Goal: Contribute content: Contribute content

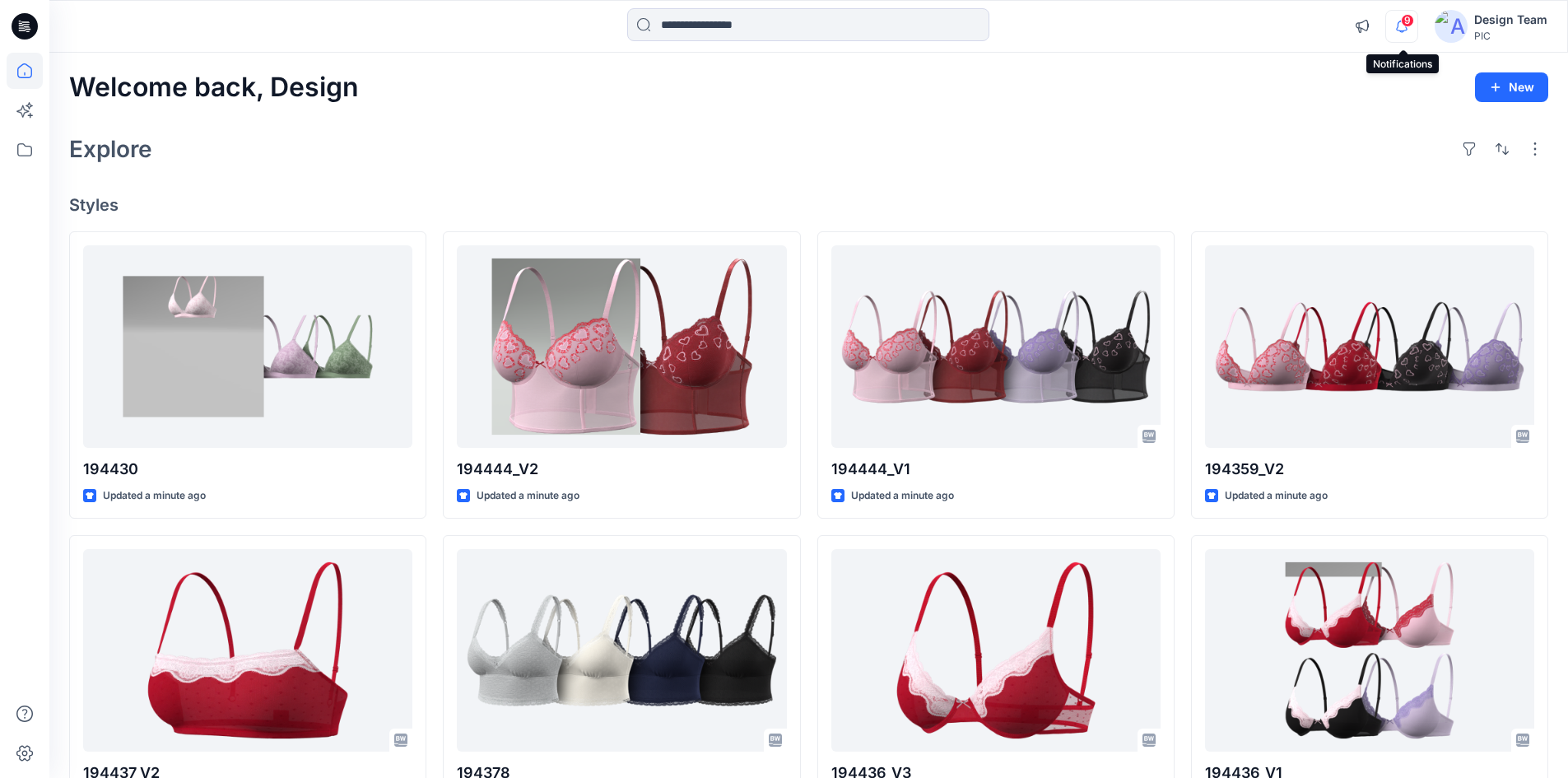
click at [1418, 20] on icon "button" at bounding box center [1402, 27] width 31 height 33
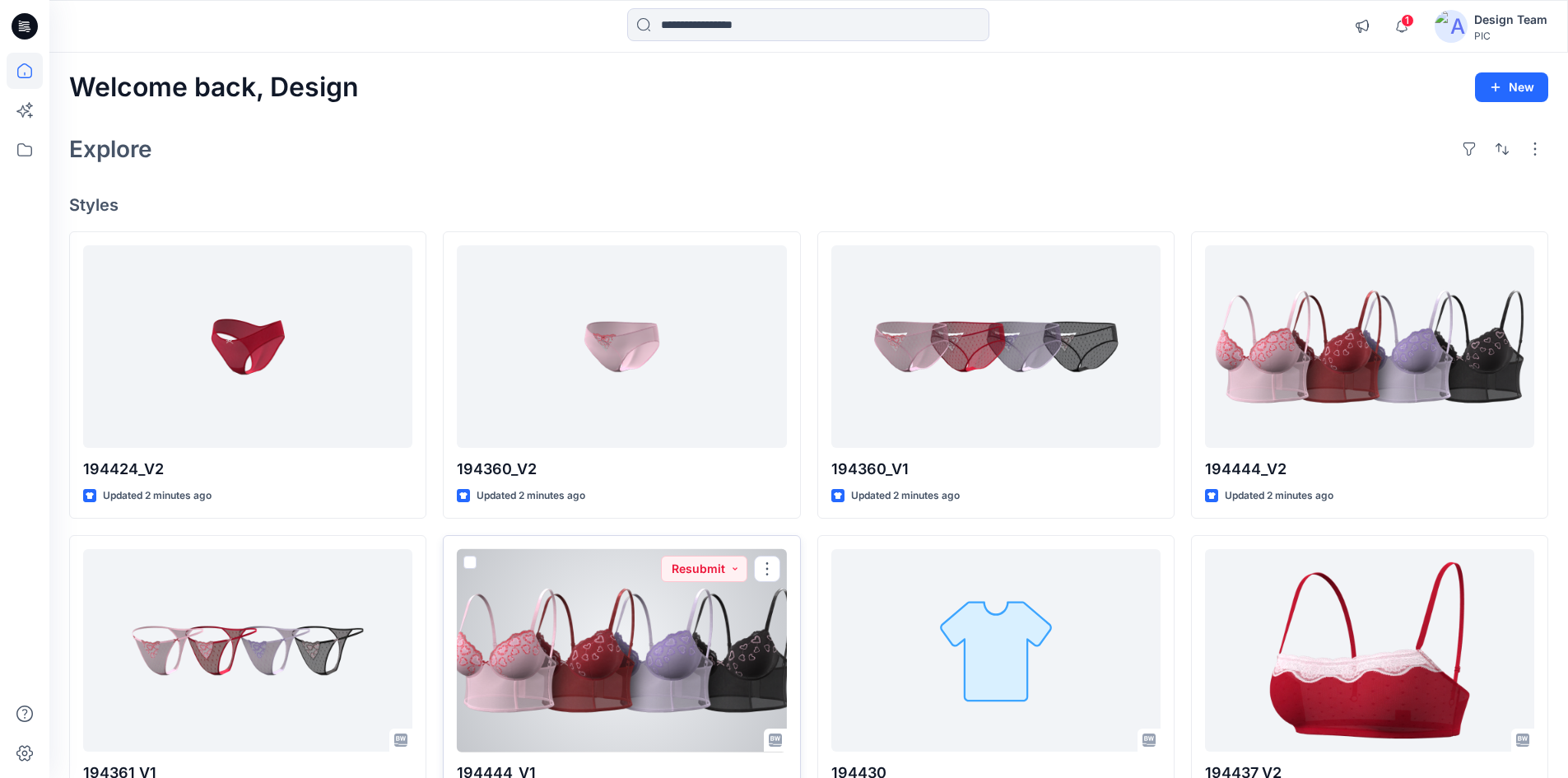
click at [592, 682] on div at bounding box center [622, 652] width 330 height 203
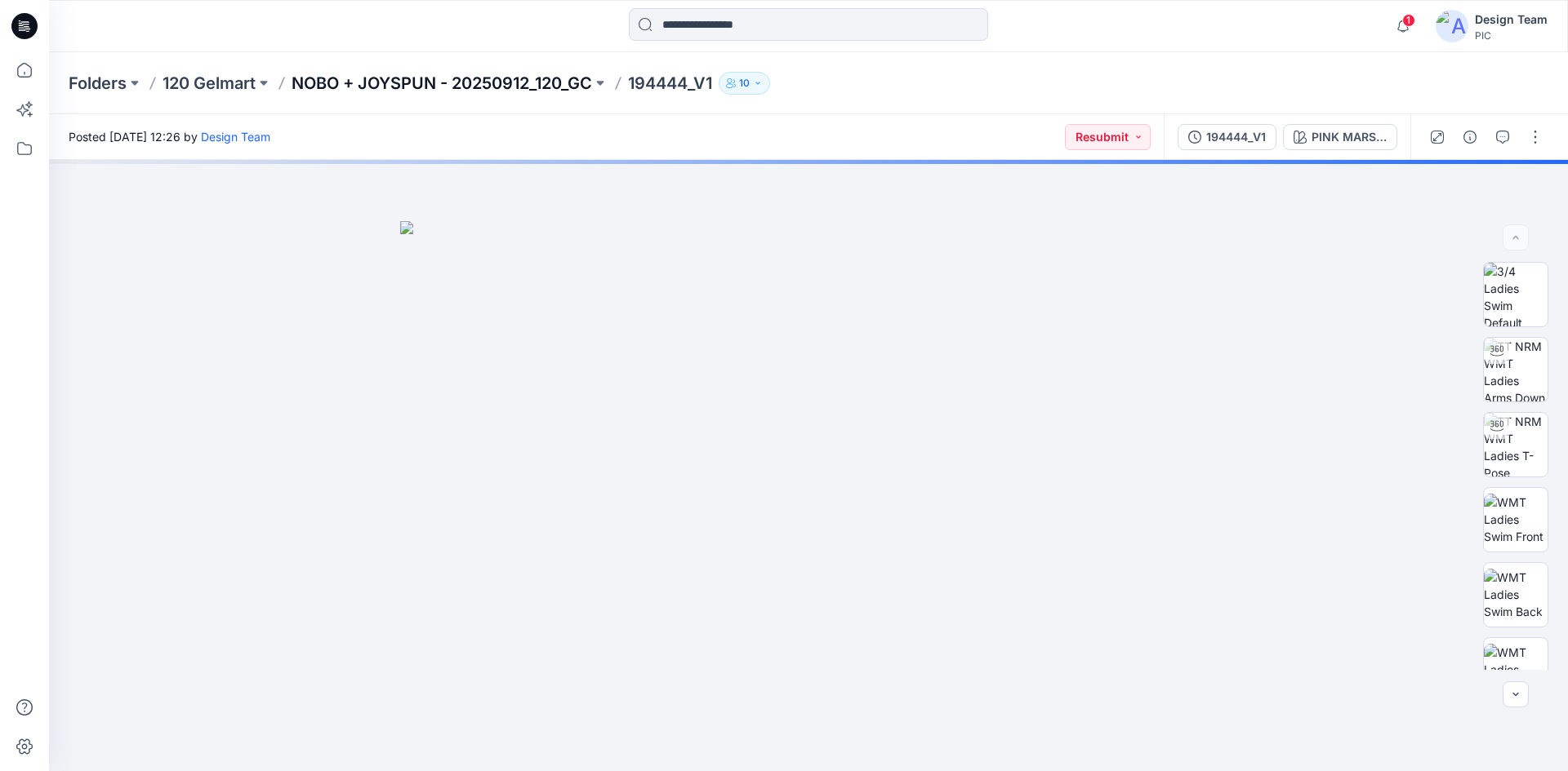
click at [479, 82] on p "NOBO + JOYSPUN - 20250912_120_GC" at bounding box center [442, 83] width 301 height 23
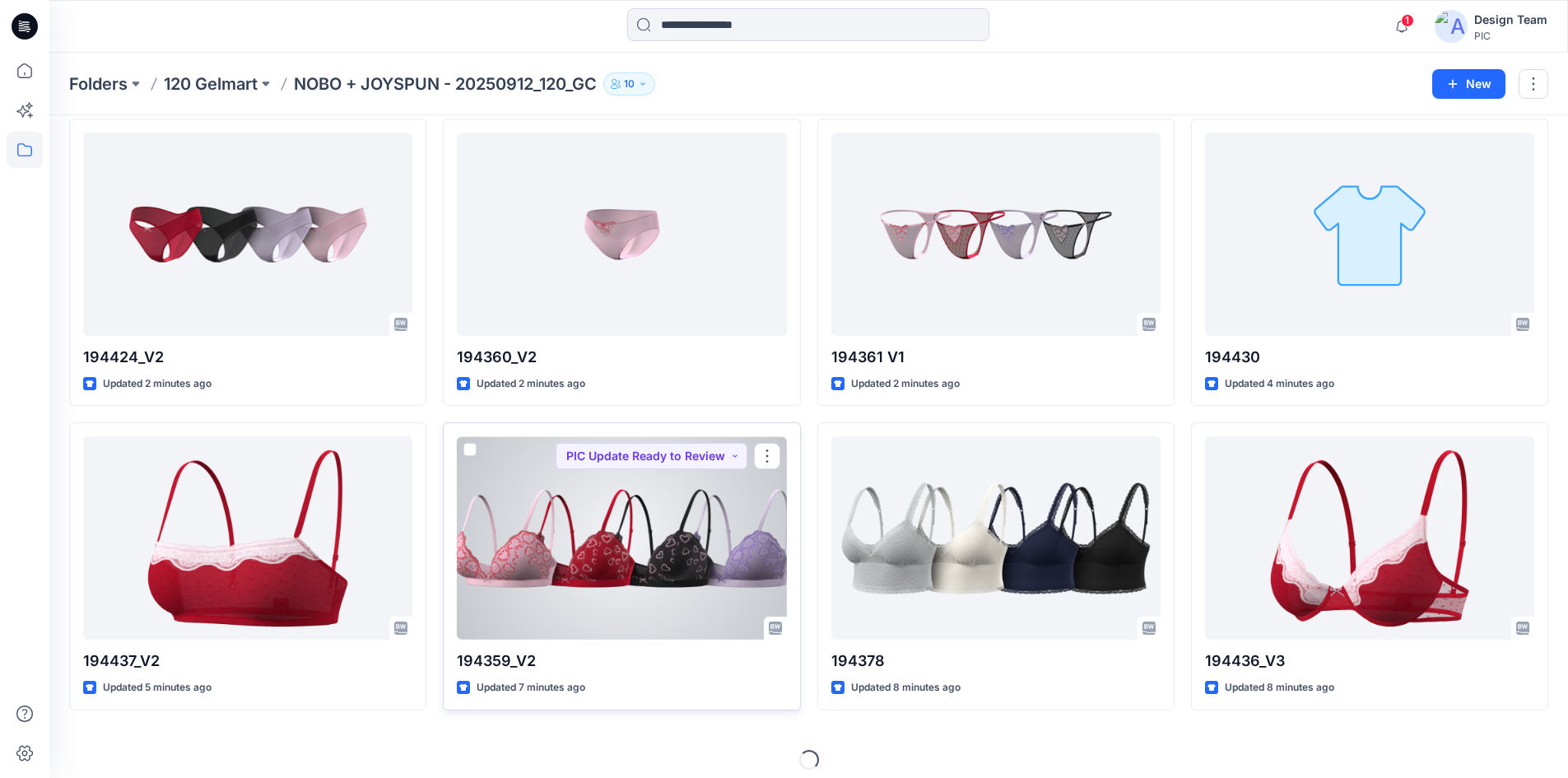
scroll to position [381, 0]
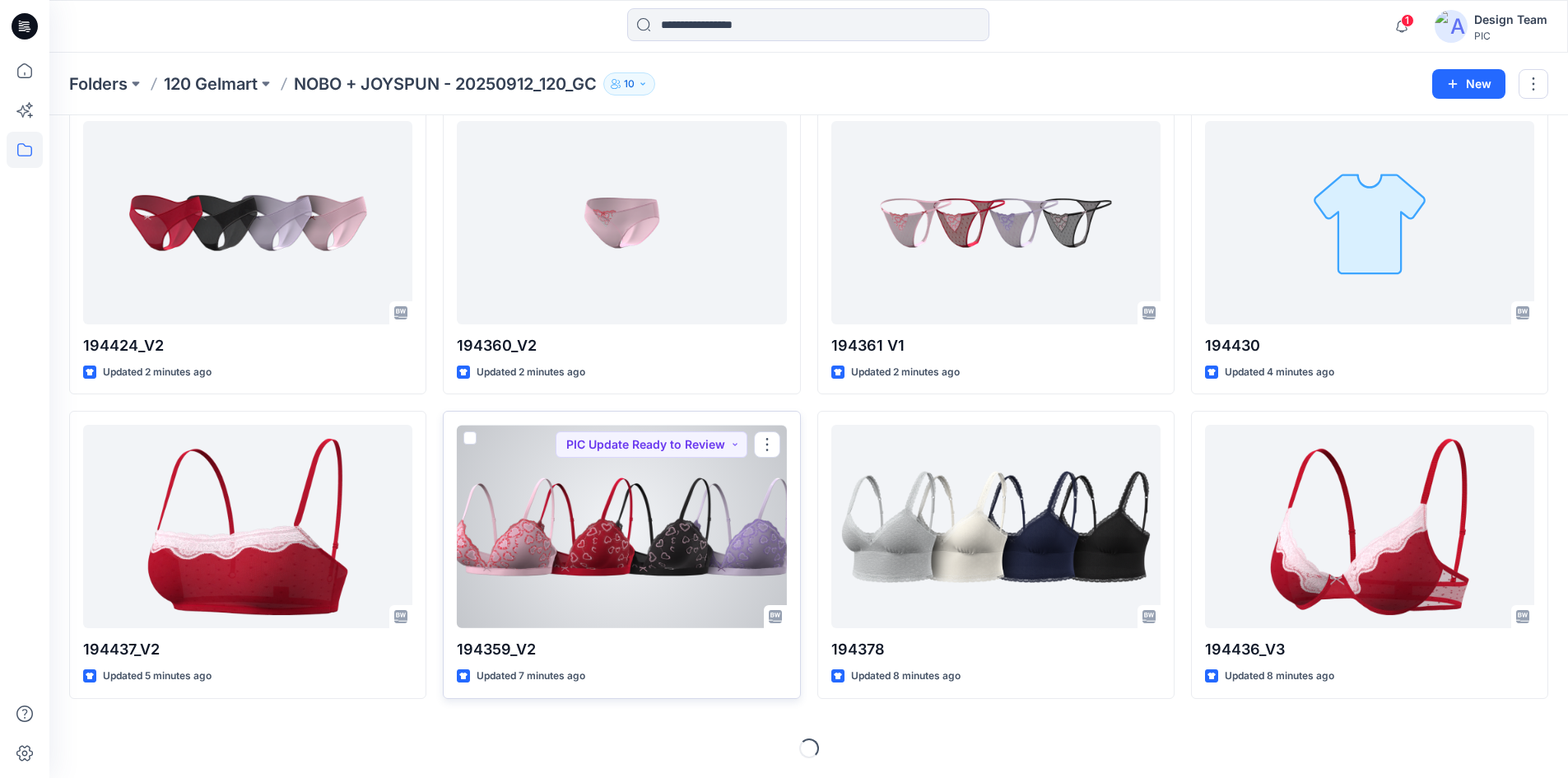
click at [588, 527] on div at bounding box center [622, 527] width 330 height 203
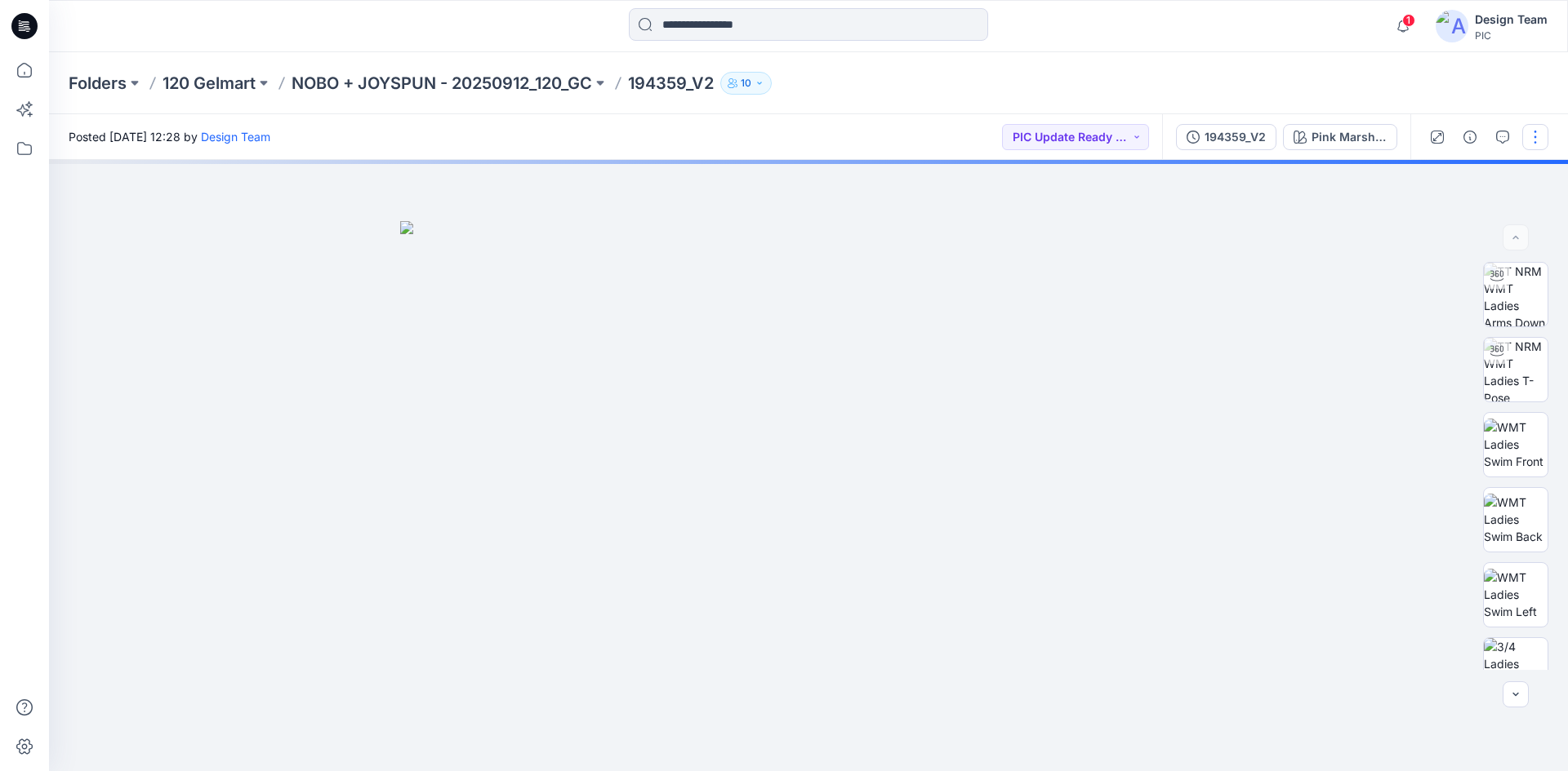
click at [1530, 135] on button "button" at bounding box center [1534, 137] width 26 height 26
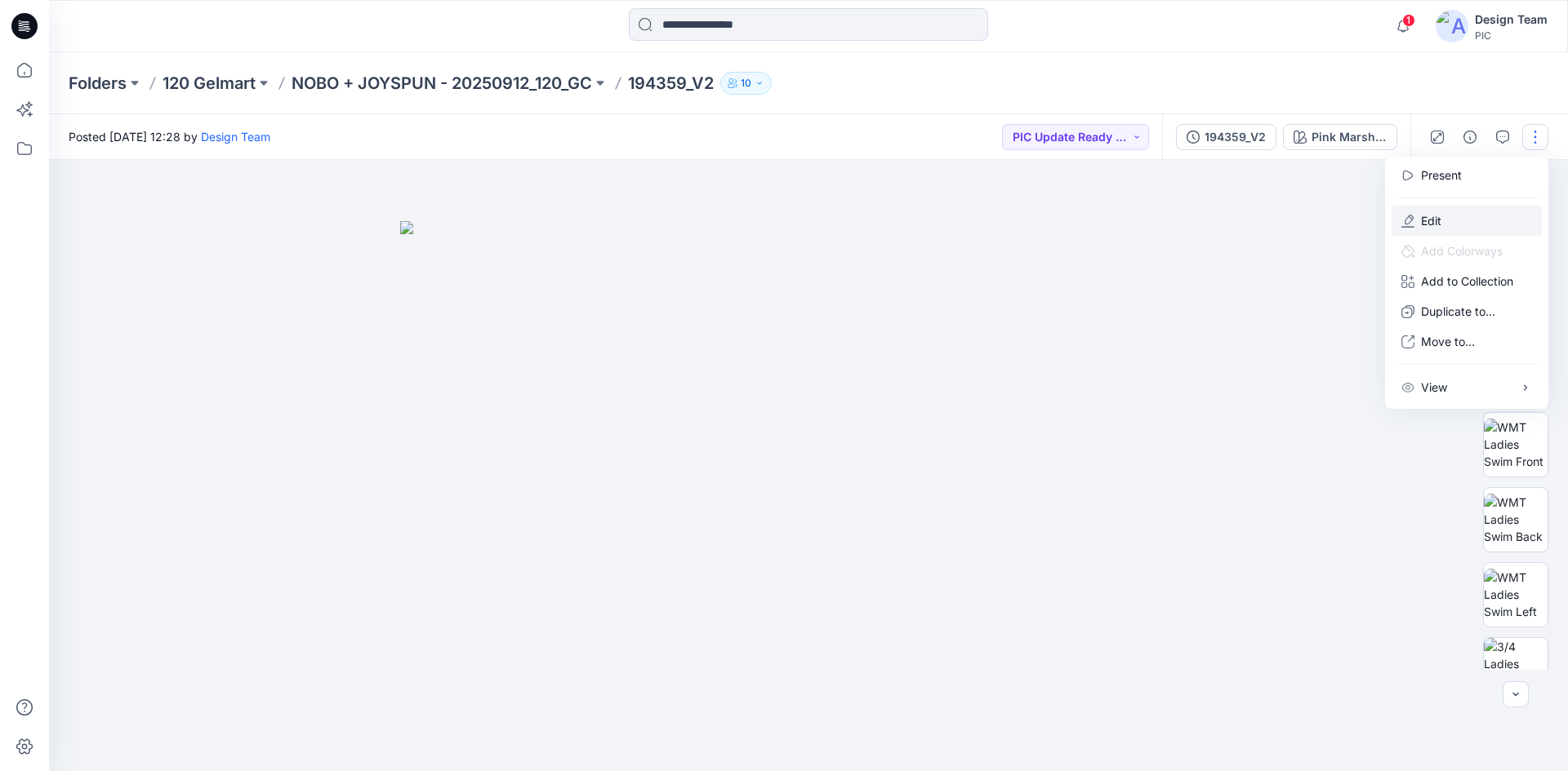
click at [1433, 214] on p "Edit" at bounding box center [1431, 221] width 20 height 17
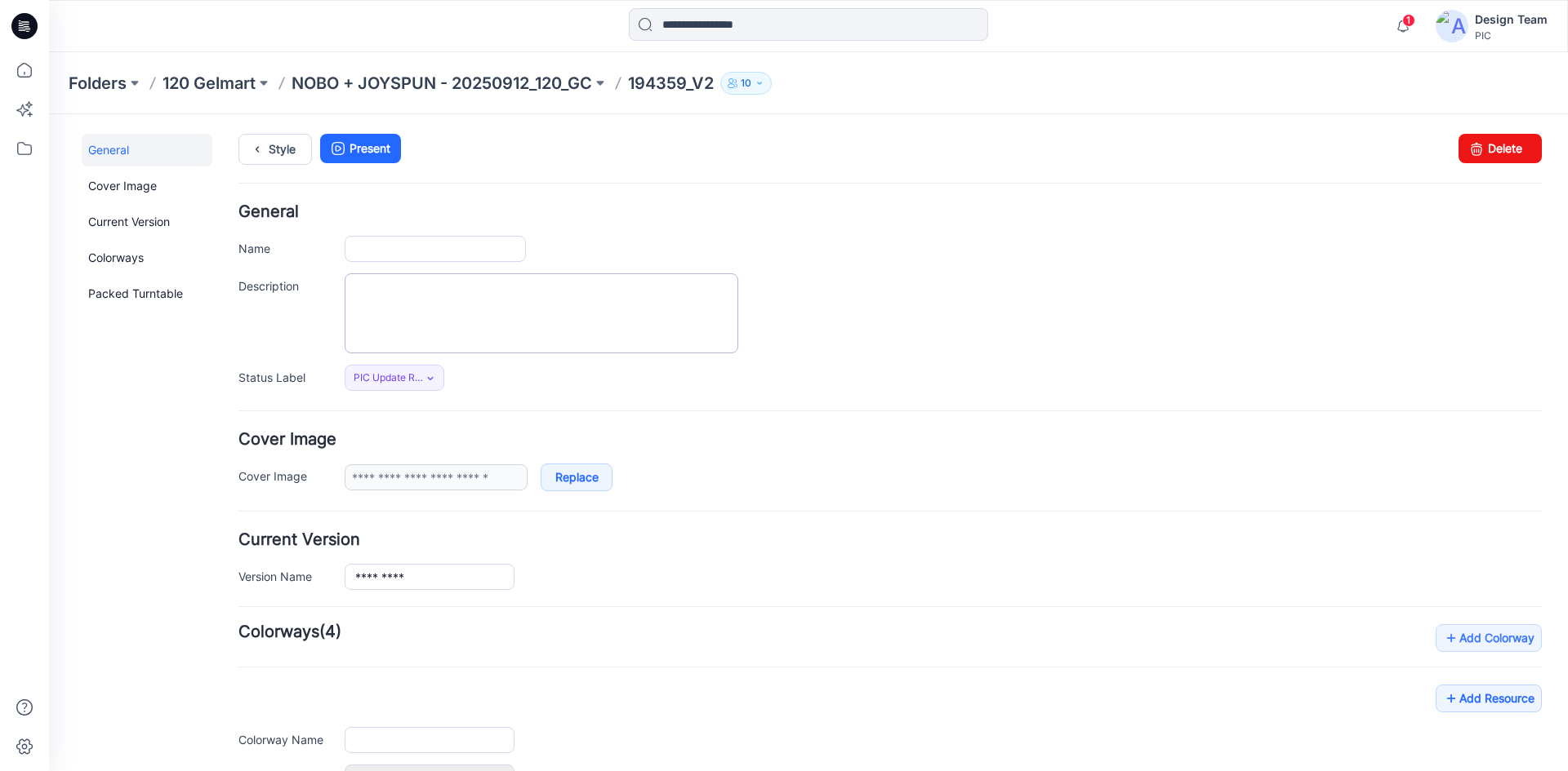
type input "*********"
type input "**********"
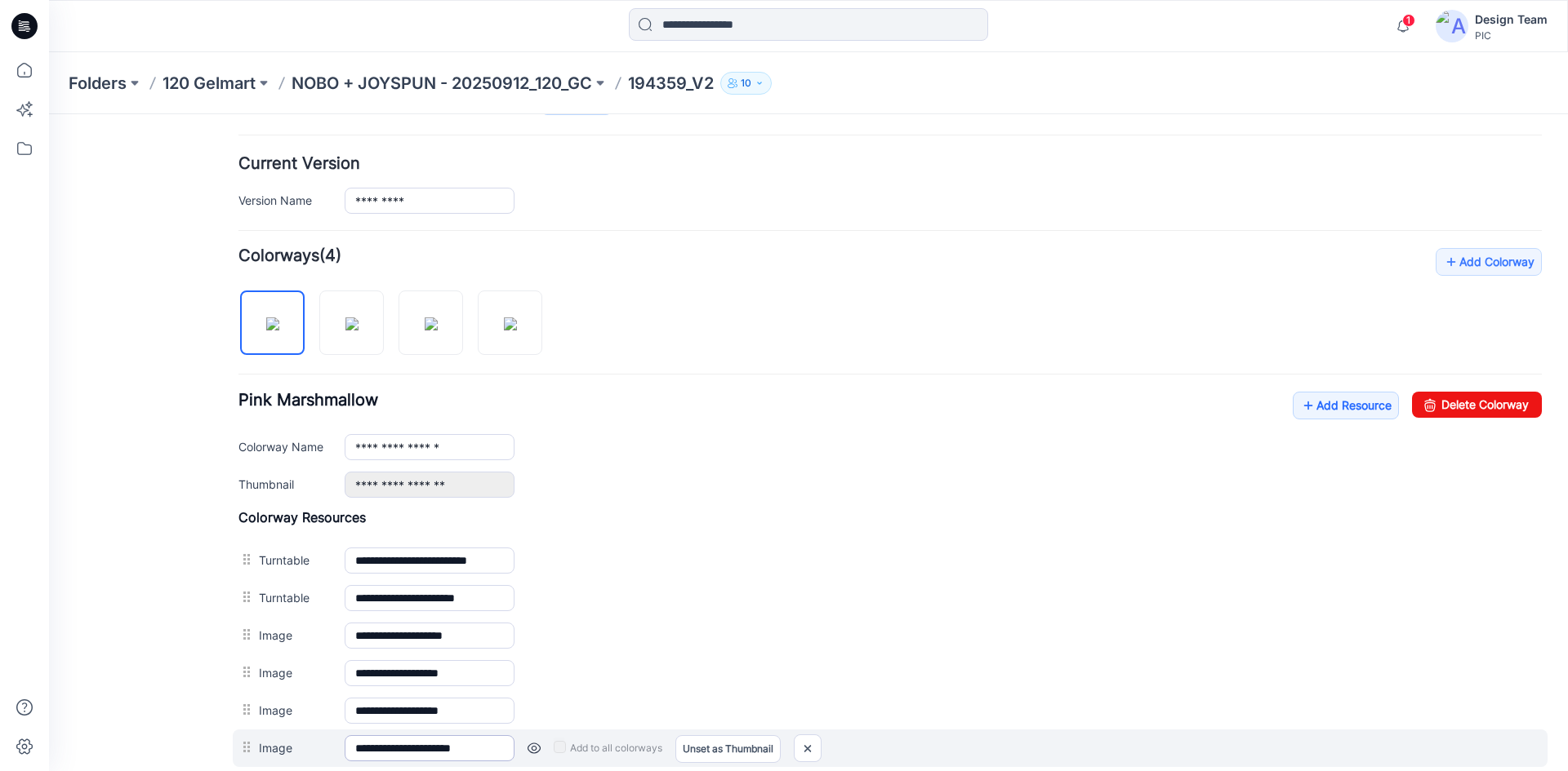
scroll to position [559, 0]
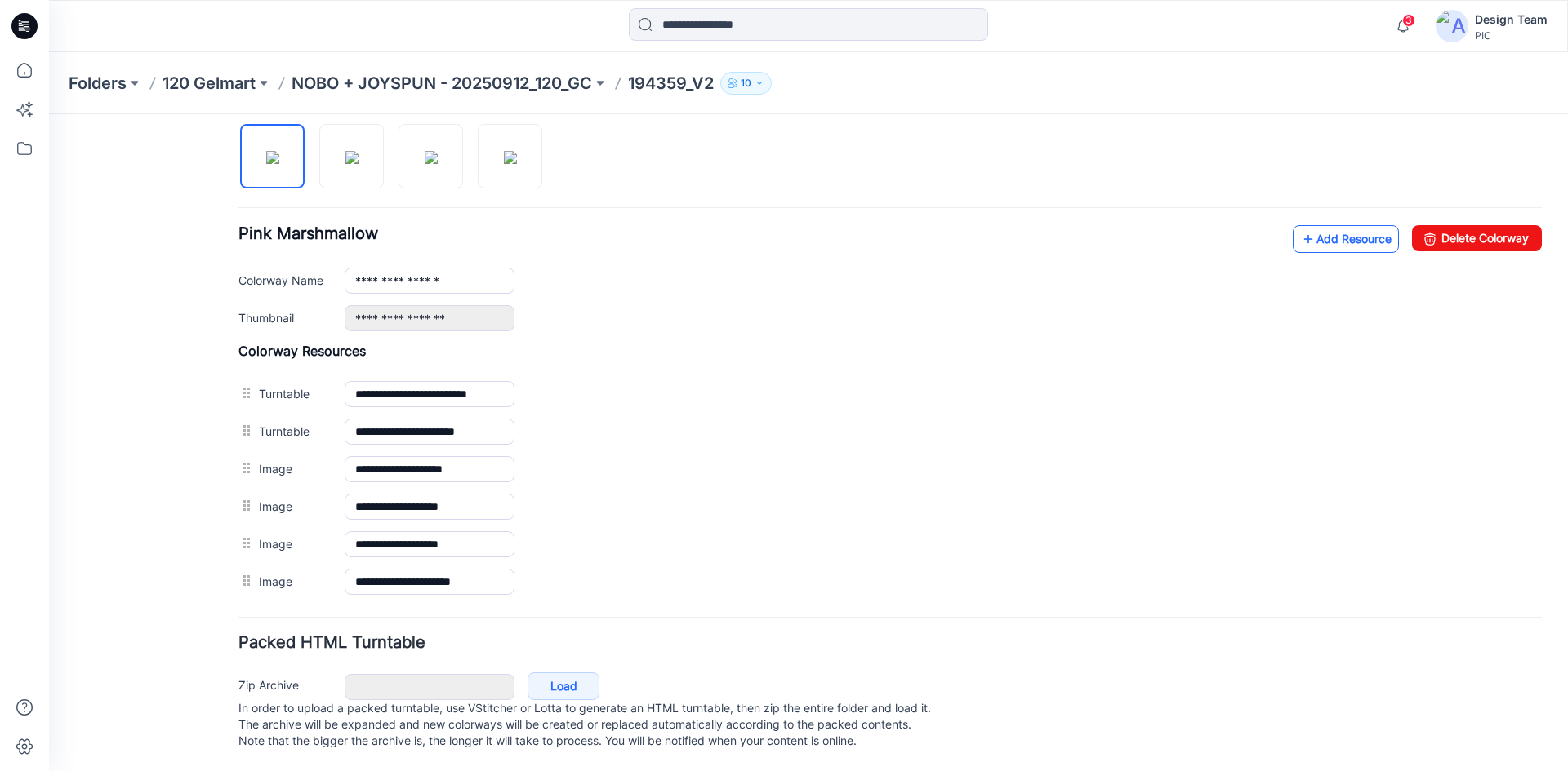
click at [1329, 225] on link "Add Resource" at bounding box center [1345, 239] width 106 height 28
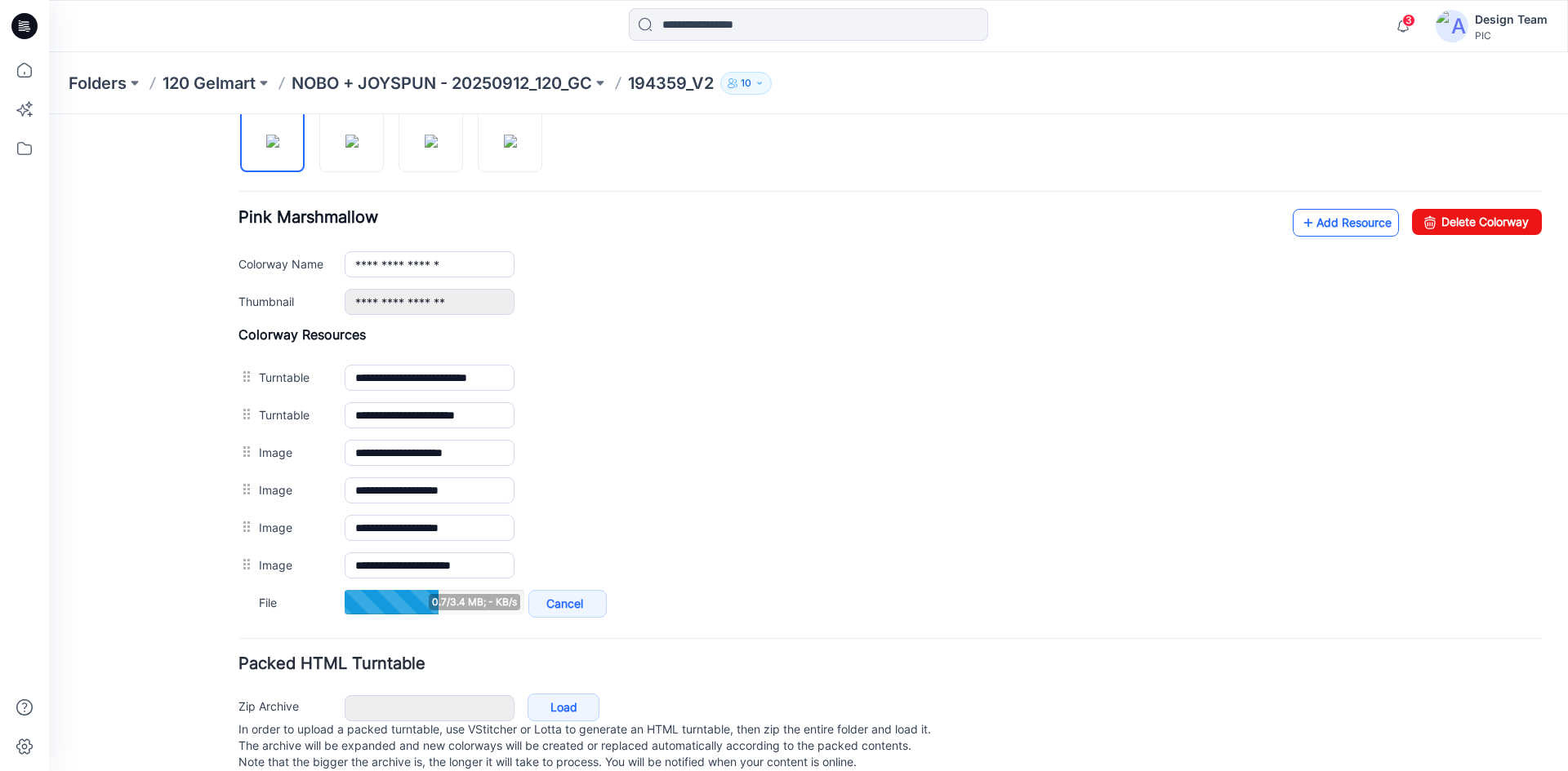
click at [1317, 232] on link "Add Resource" at bounding box center [1345, 222] width 106 height 28
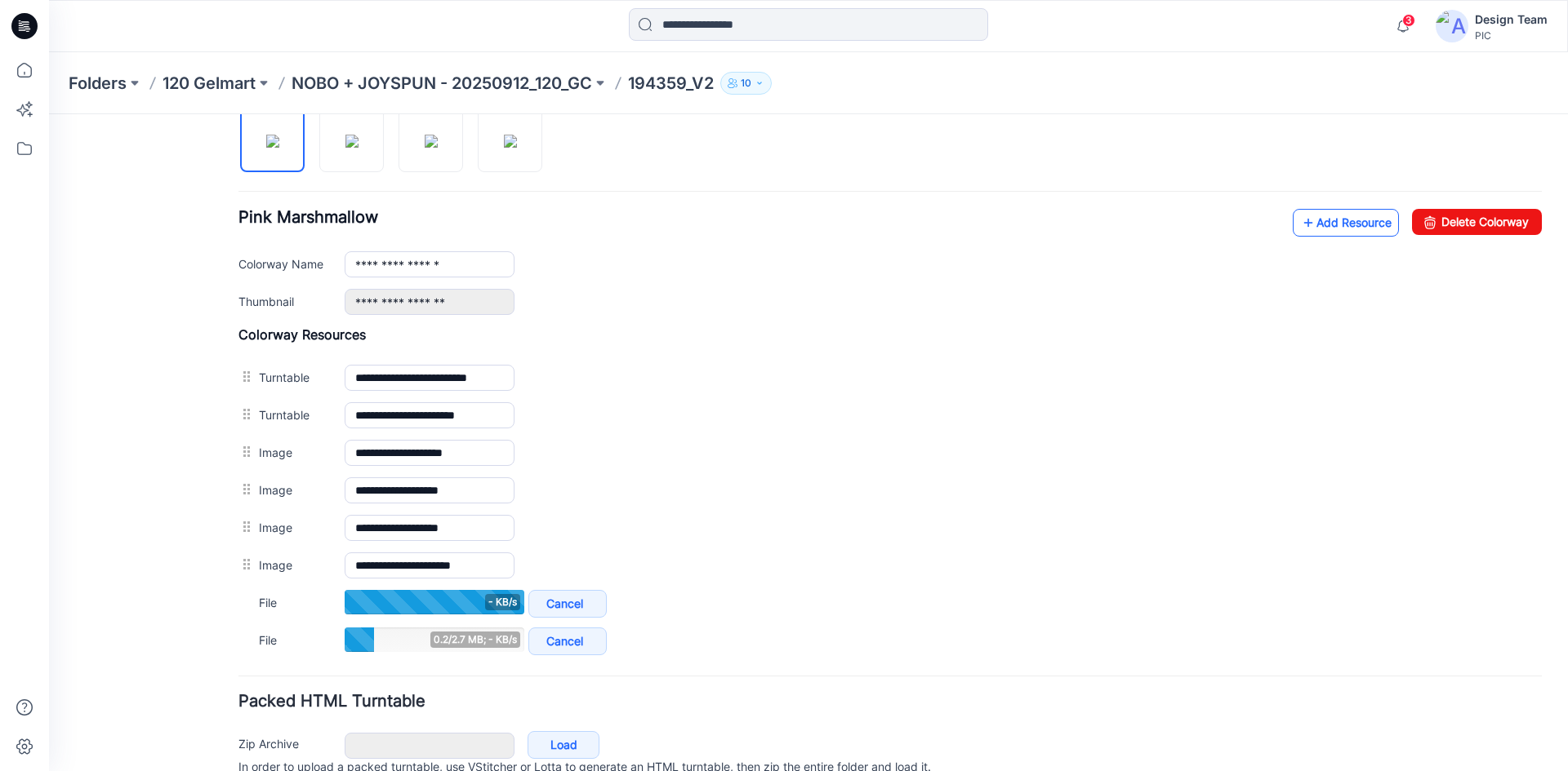
click at [1306, 230] on link "Add Resource" at bounding box center [1345, 222] width 106 height 28
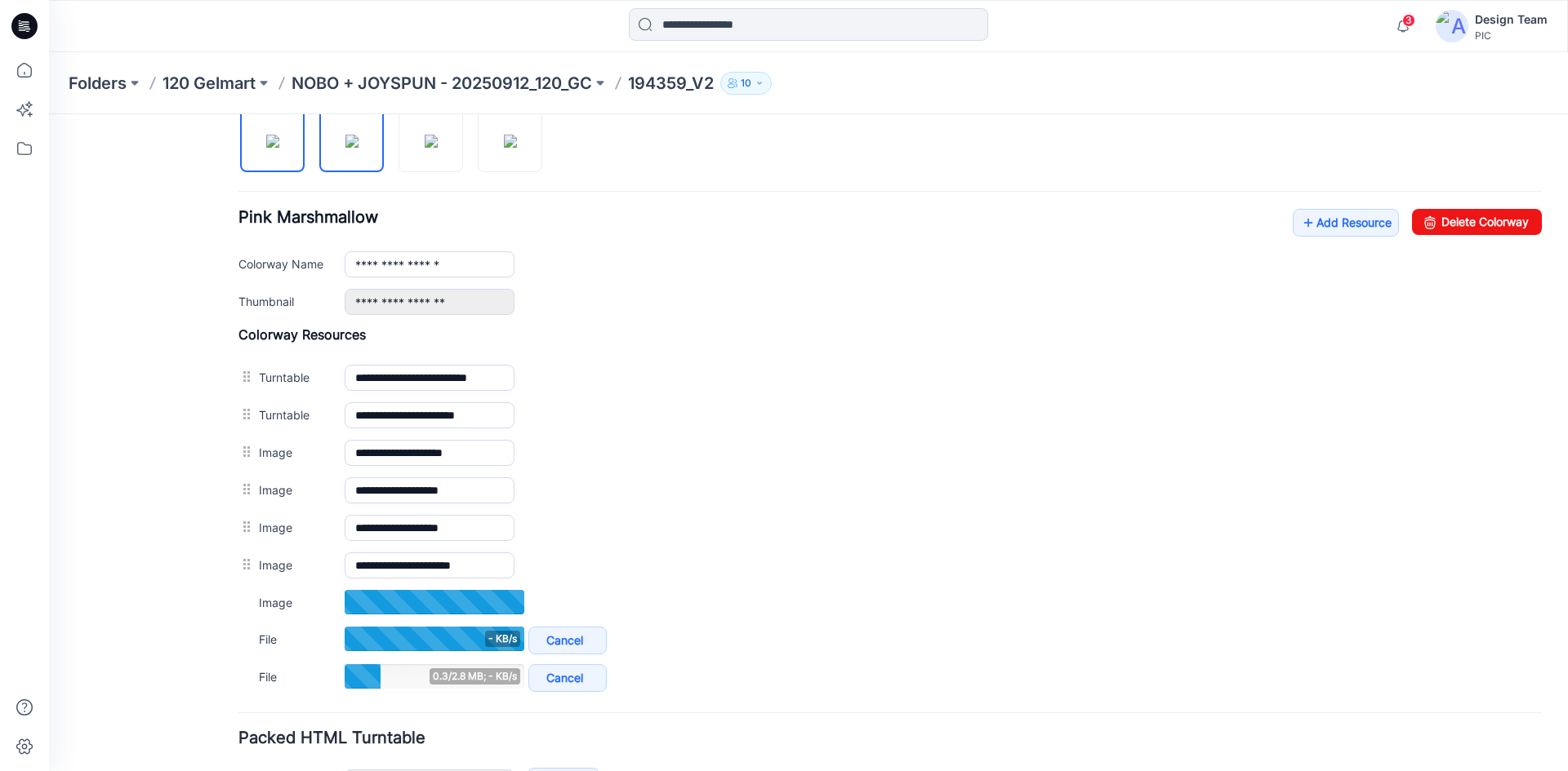
click at [345, 147] on img at bounding box center [352, 141] width 13 height 13
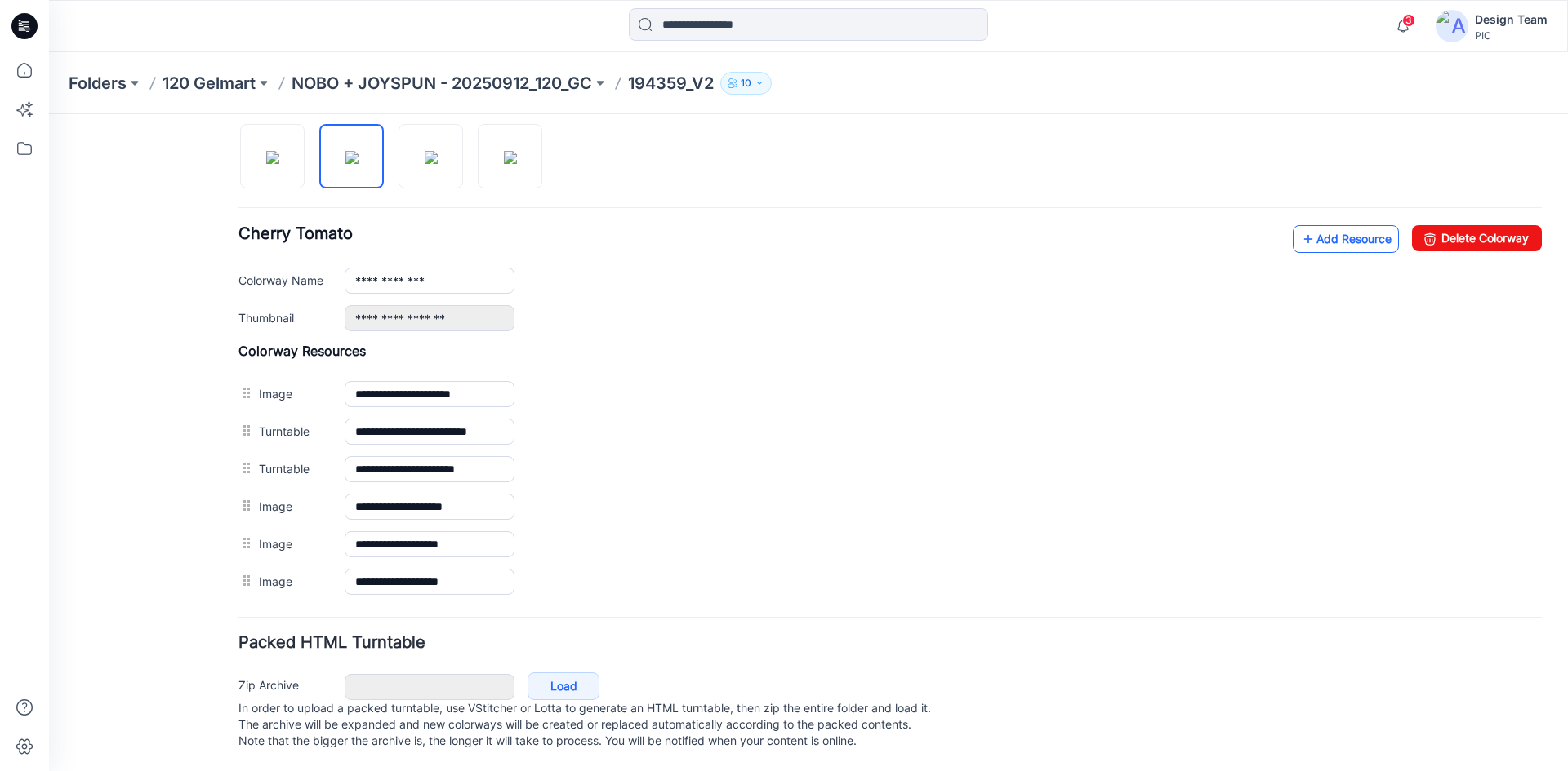
click at [1322, 225] on link "Add Resource" at bounding box center [1345, 239] width 106 height 28
click at [1335, 225] on link "Add Resource" at bounding box center [1345, 239] width 106 height 28
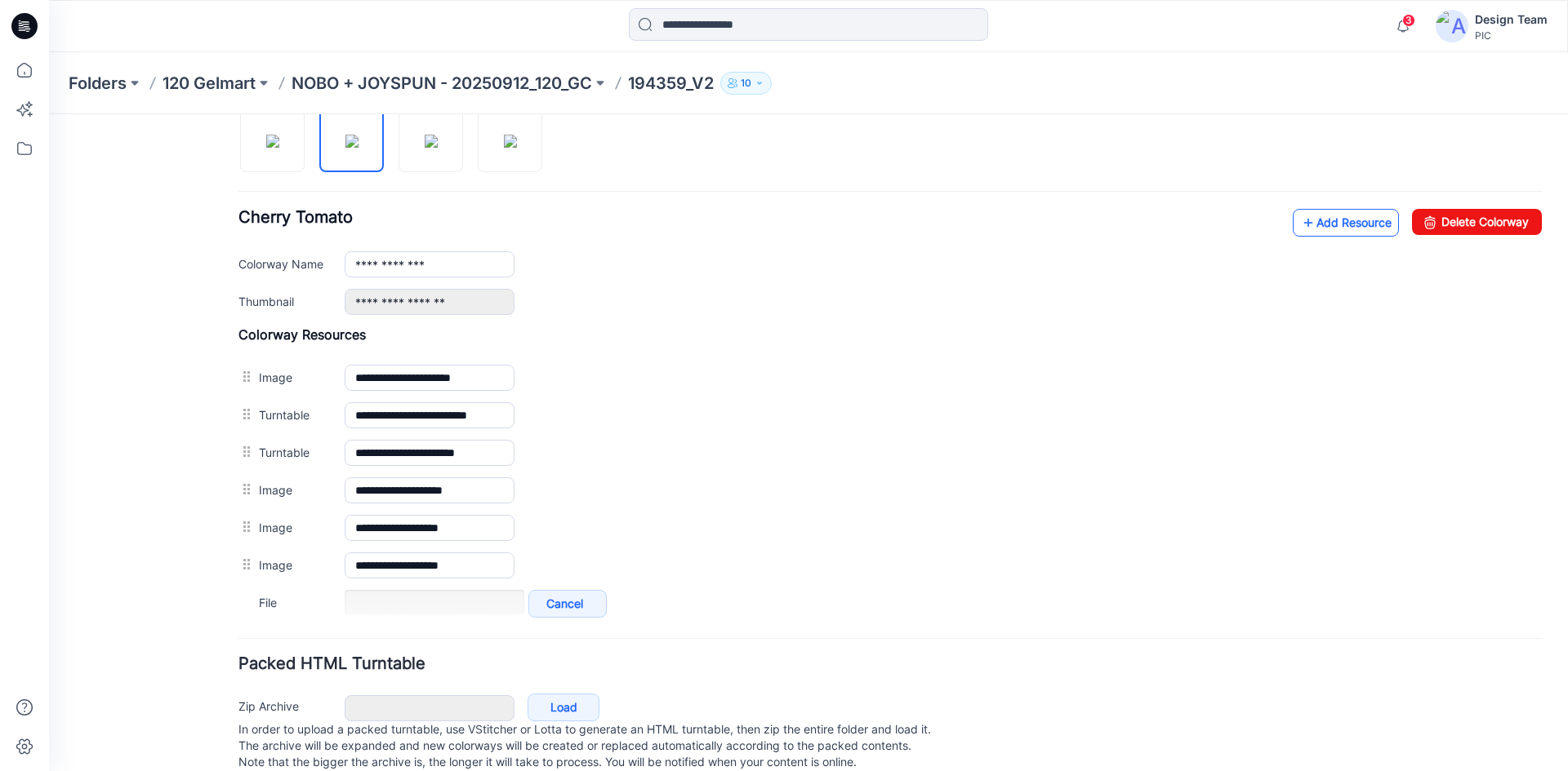
click at [1320, 228] on link "Add Resource" at bounding box center [1345, 222] width 106 height 28
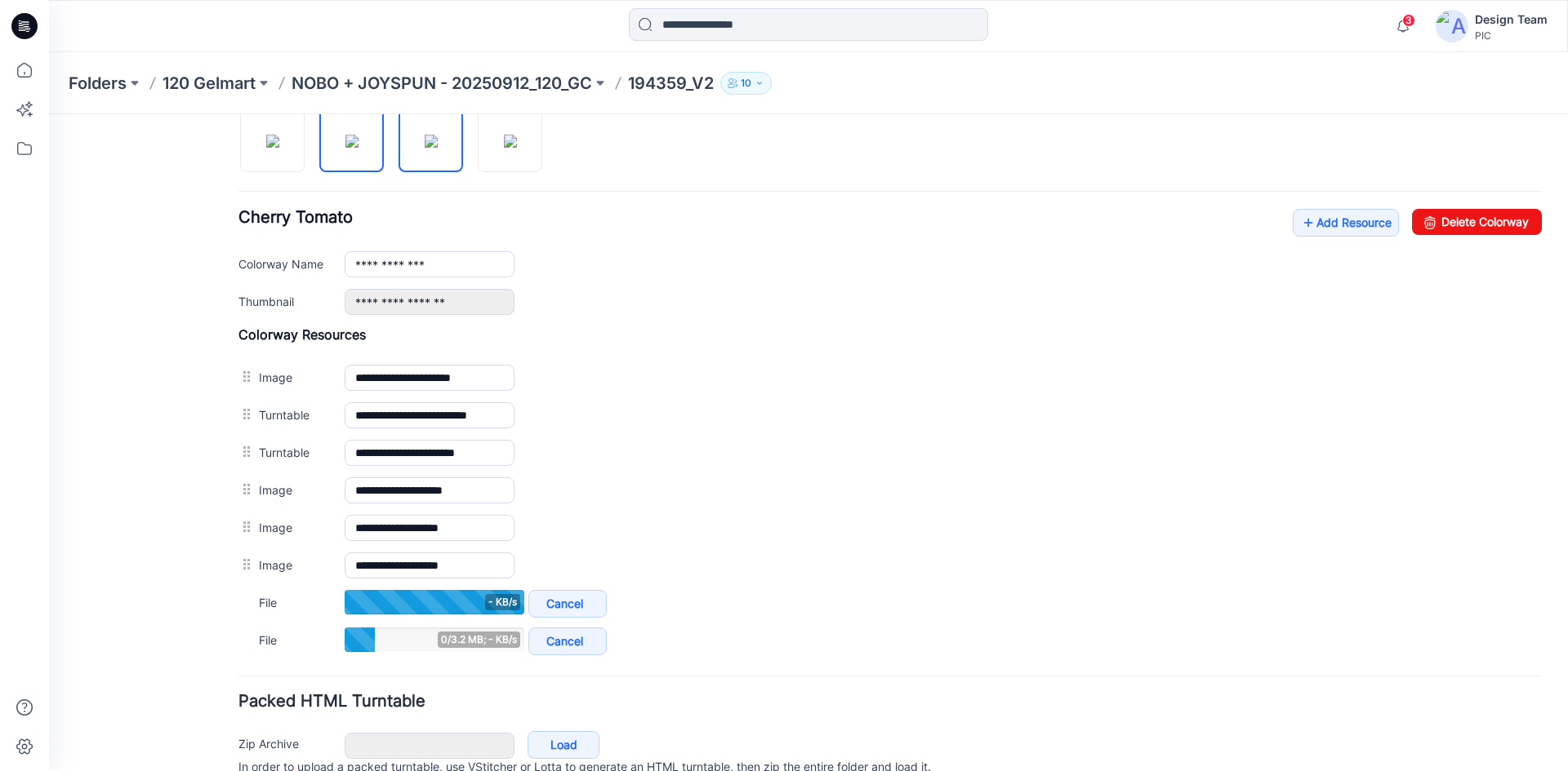
click at [424, 135] on img at bounding box center [431, 141] width 13 height 13
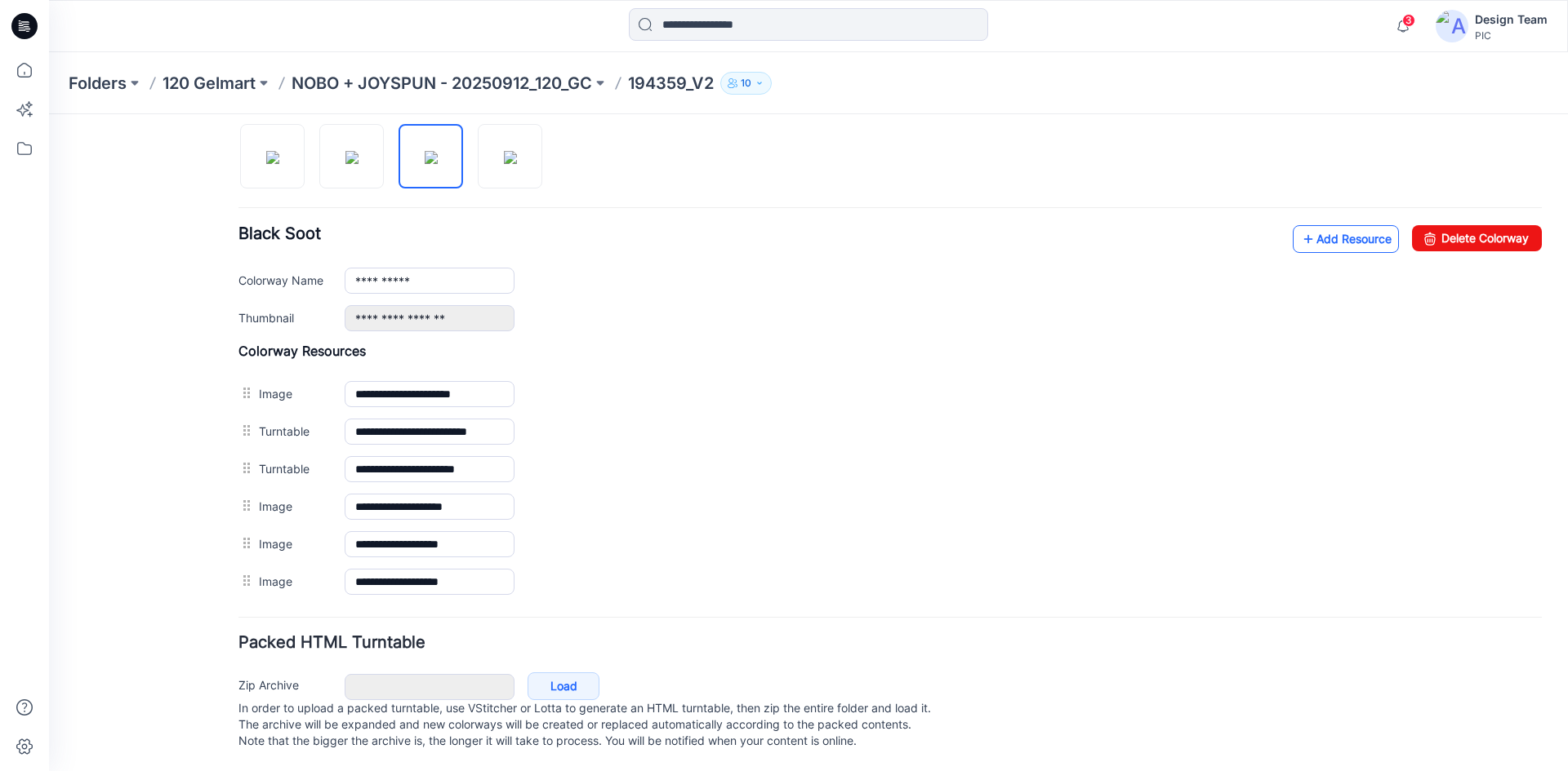
click at [1345, 225] on link "Add Resource" at bounding box center [1345, 239] width 106 height 28
click at [1325, 225] on link "Add Resource" at bounding box center [1345, 239] width 106 height 28
click at [1303, 225] on link "Add Resource" at bounding box center [1345, 239] width 106 height 28
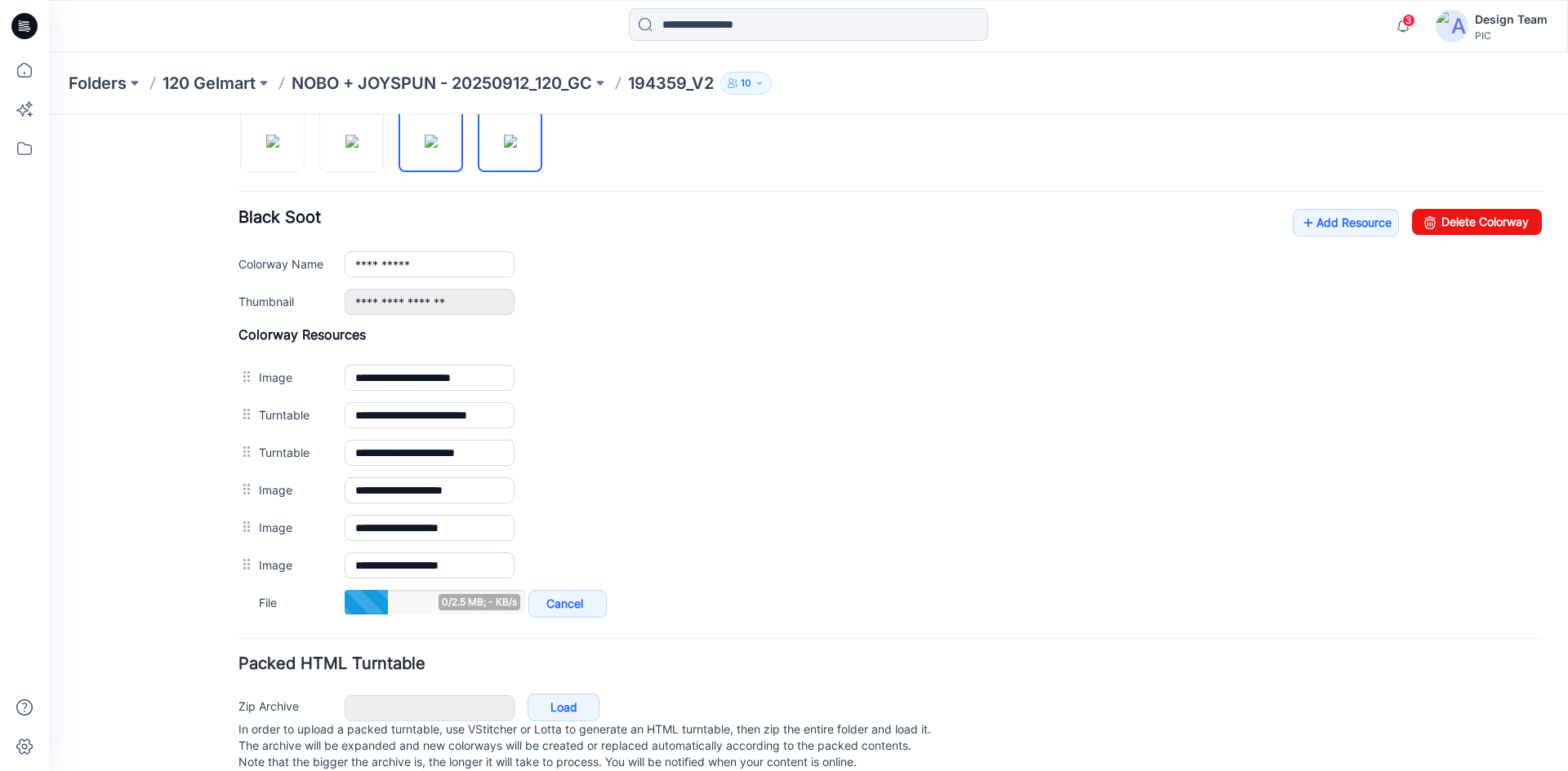
click at [509, 148] on img at bounding box center [511, 141] width 13 height 13
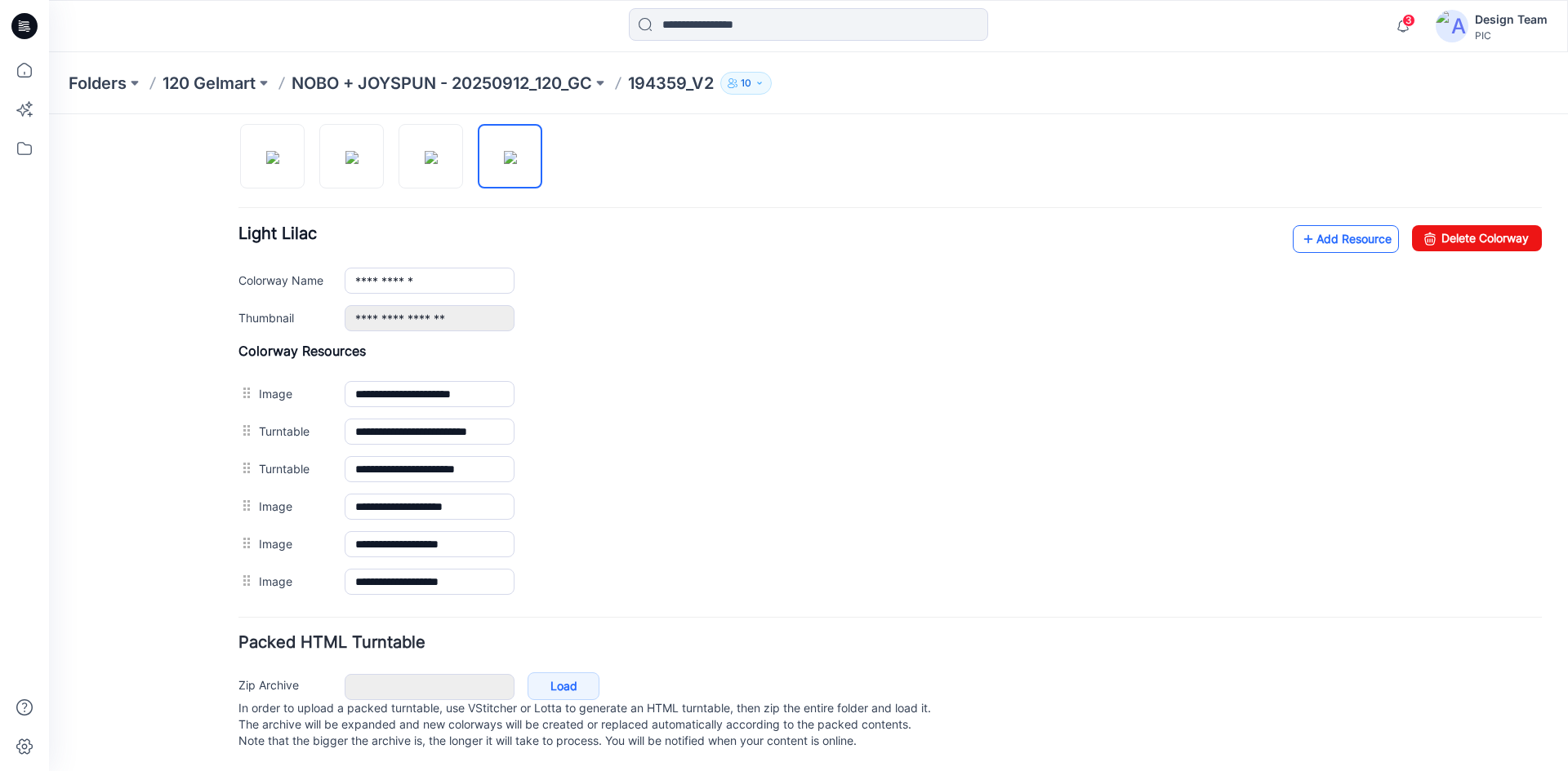
click at [1326, 225] on link "Add Resource" at bounding box center [1345, 239] width 106 height 28
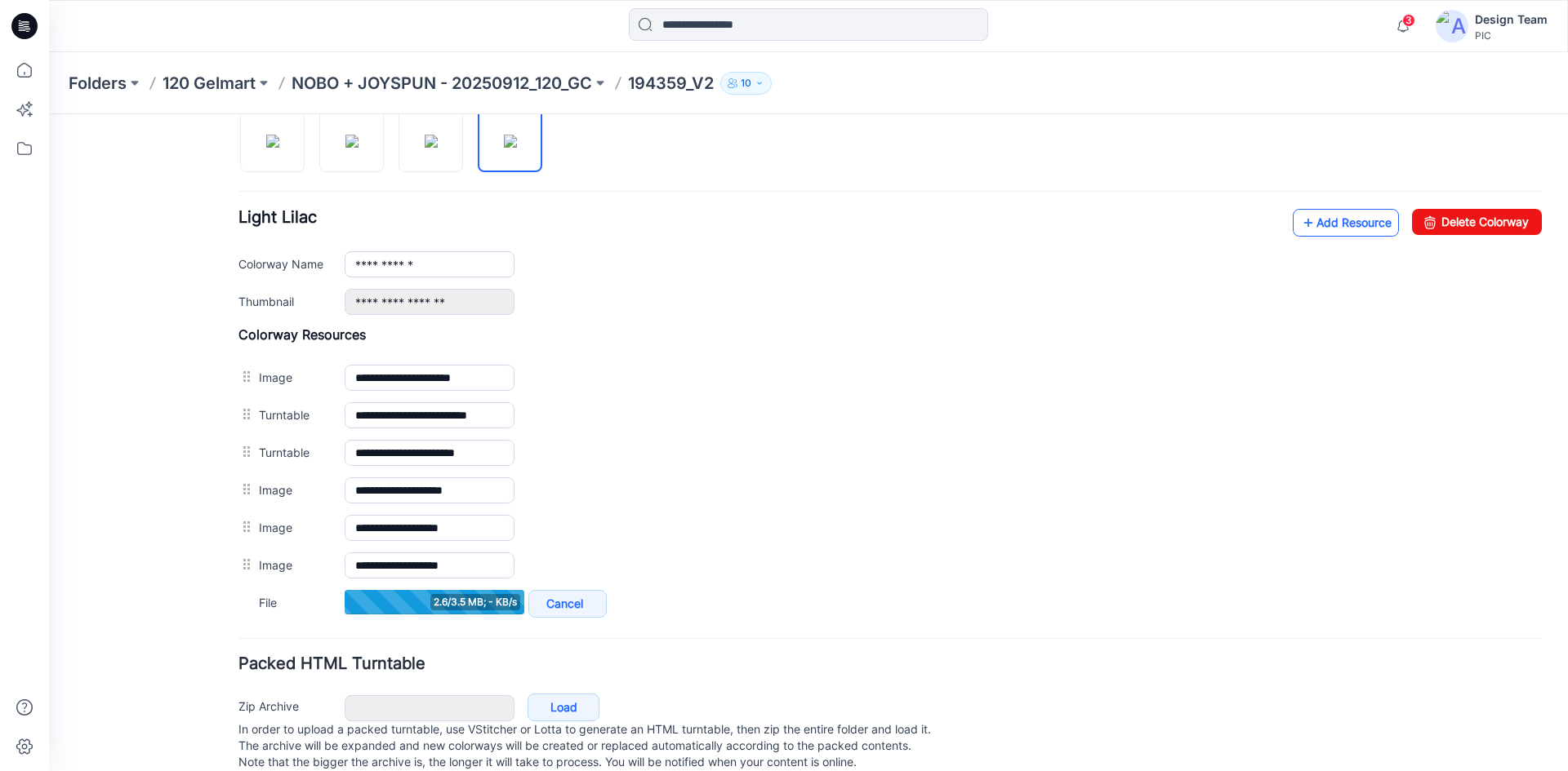
click at [1327, 213] on link "Add Resource" at bounding box center [1345, 222] width 106 height 28
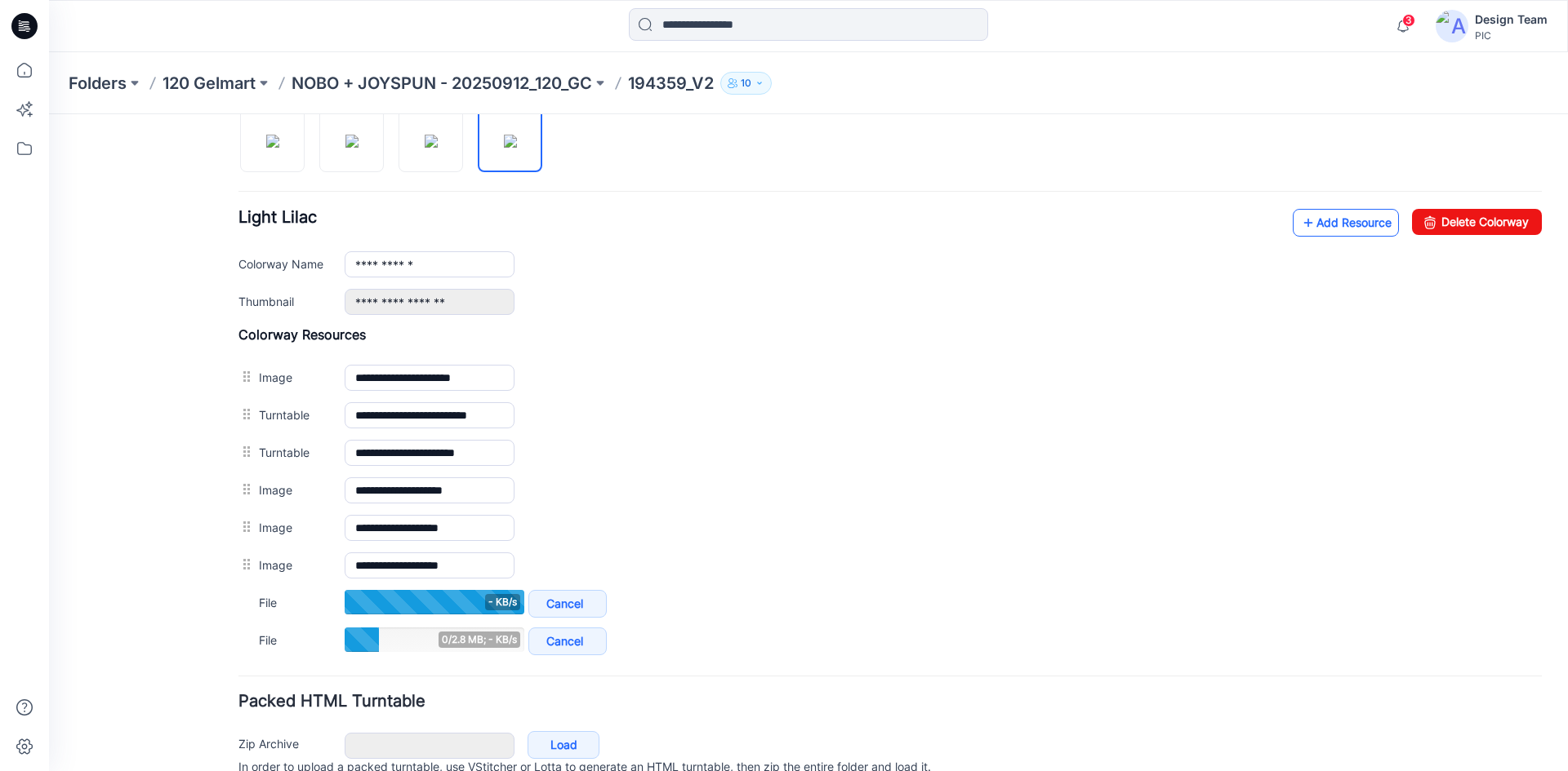
click at [1350, 212] on link "Add Resource" at bounding box center [1345, 222] width 106 height 28
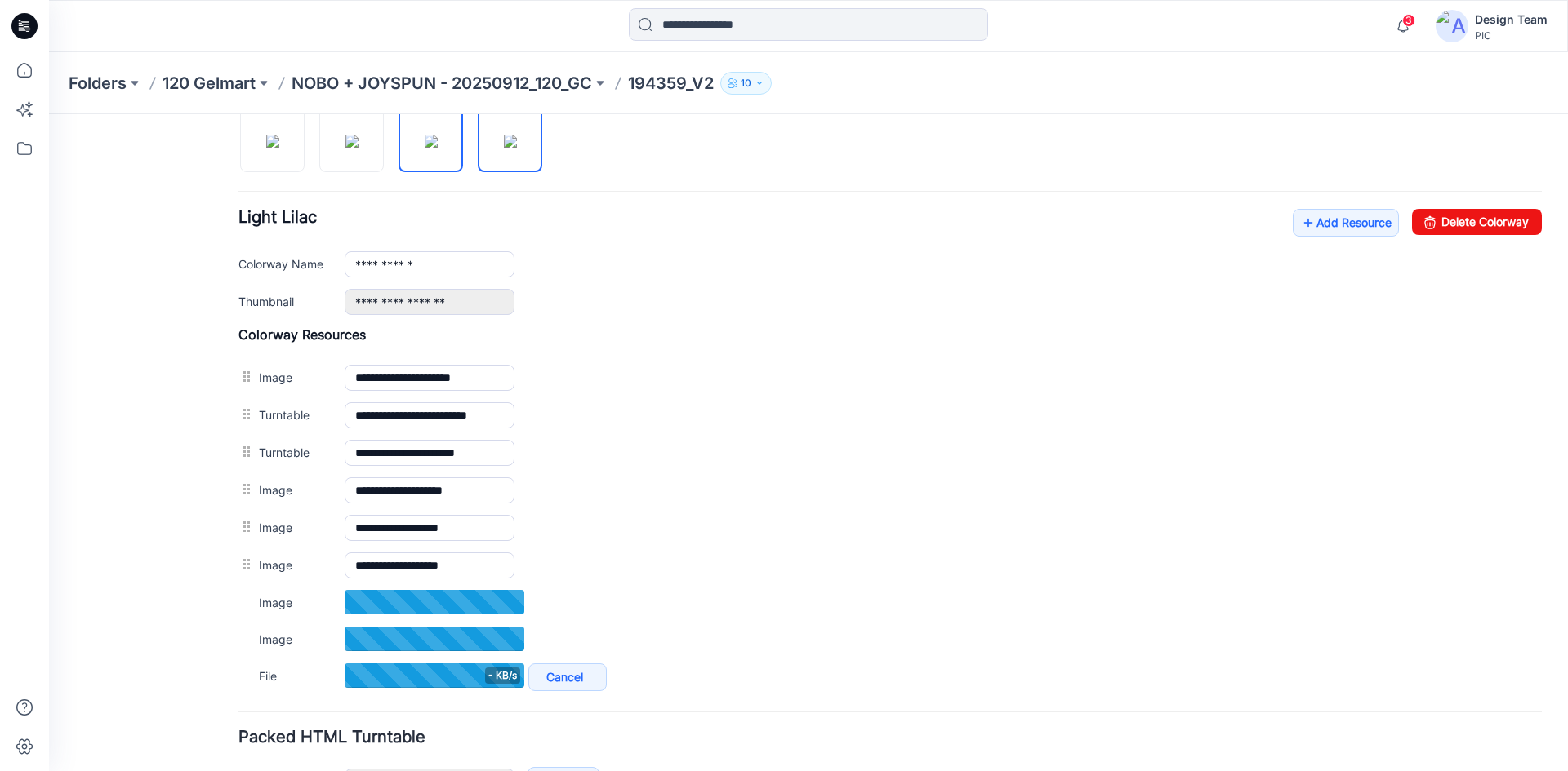
click at [434, 148] on img at bounding box center [431, 141] width 13 height 13
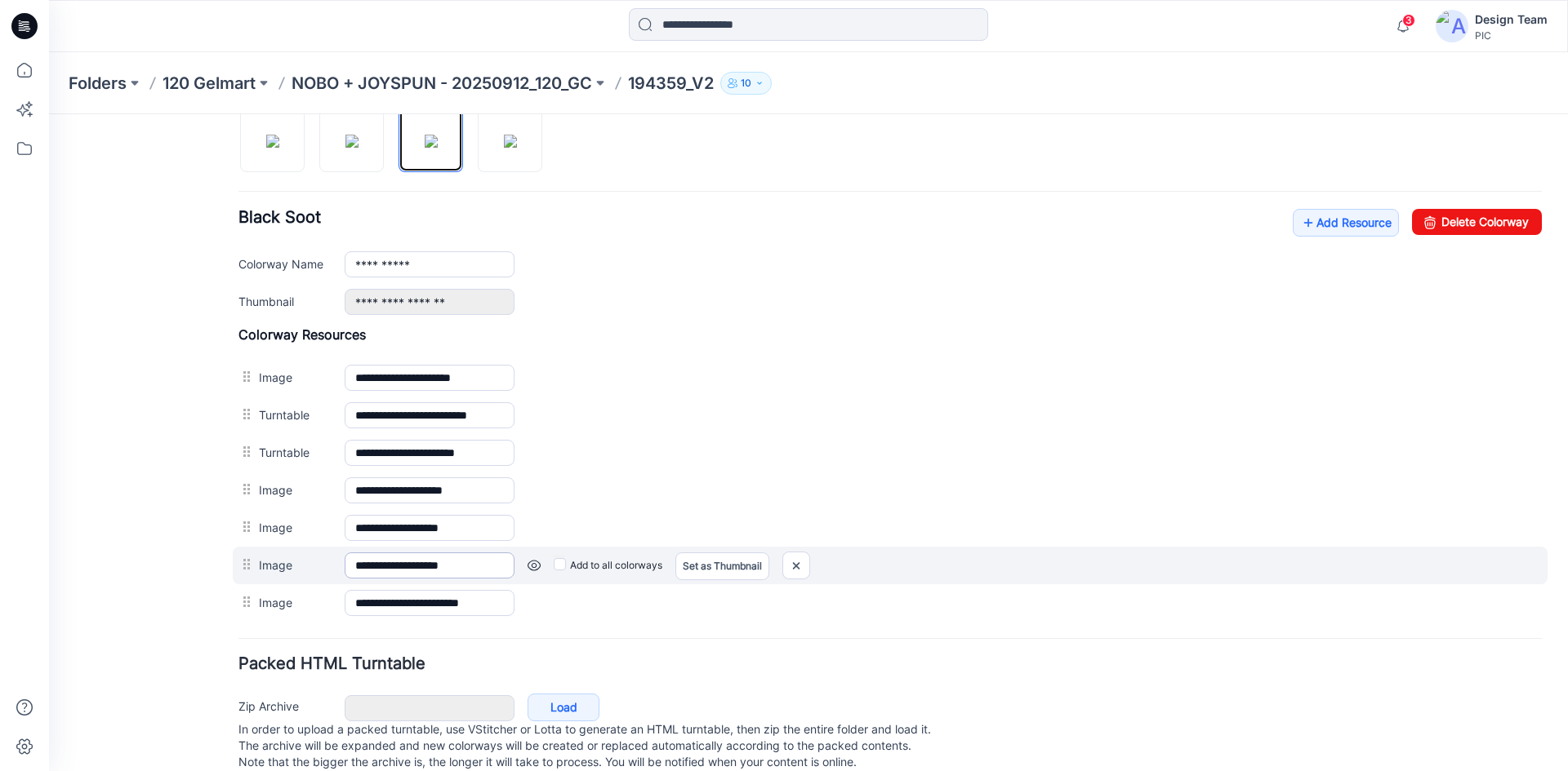
scroll to position [597, 0]
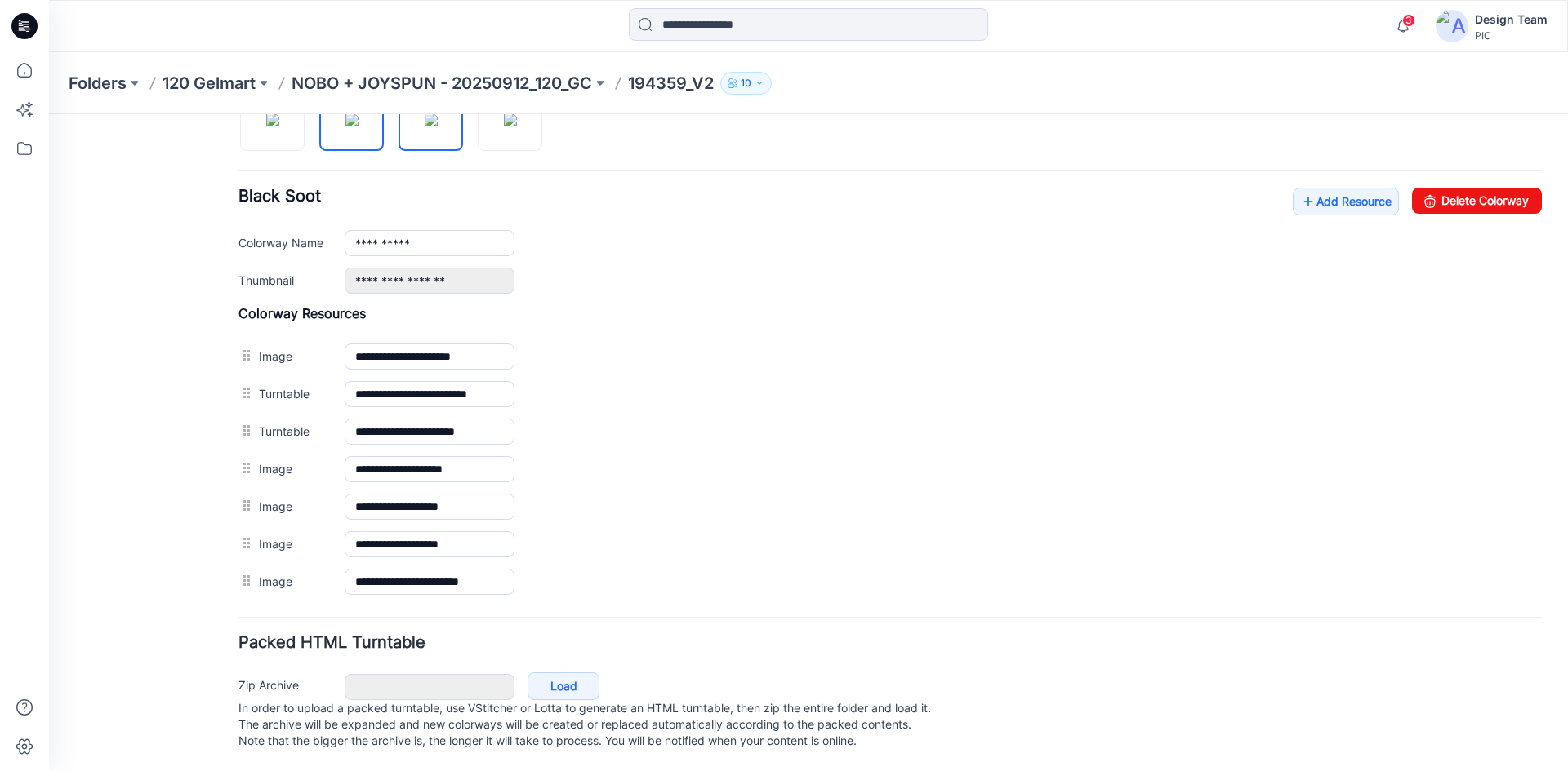
click at [345, 126] on img at bounding box center [352, 120] width 13 height 13
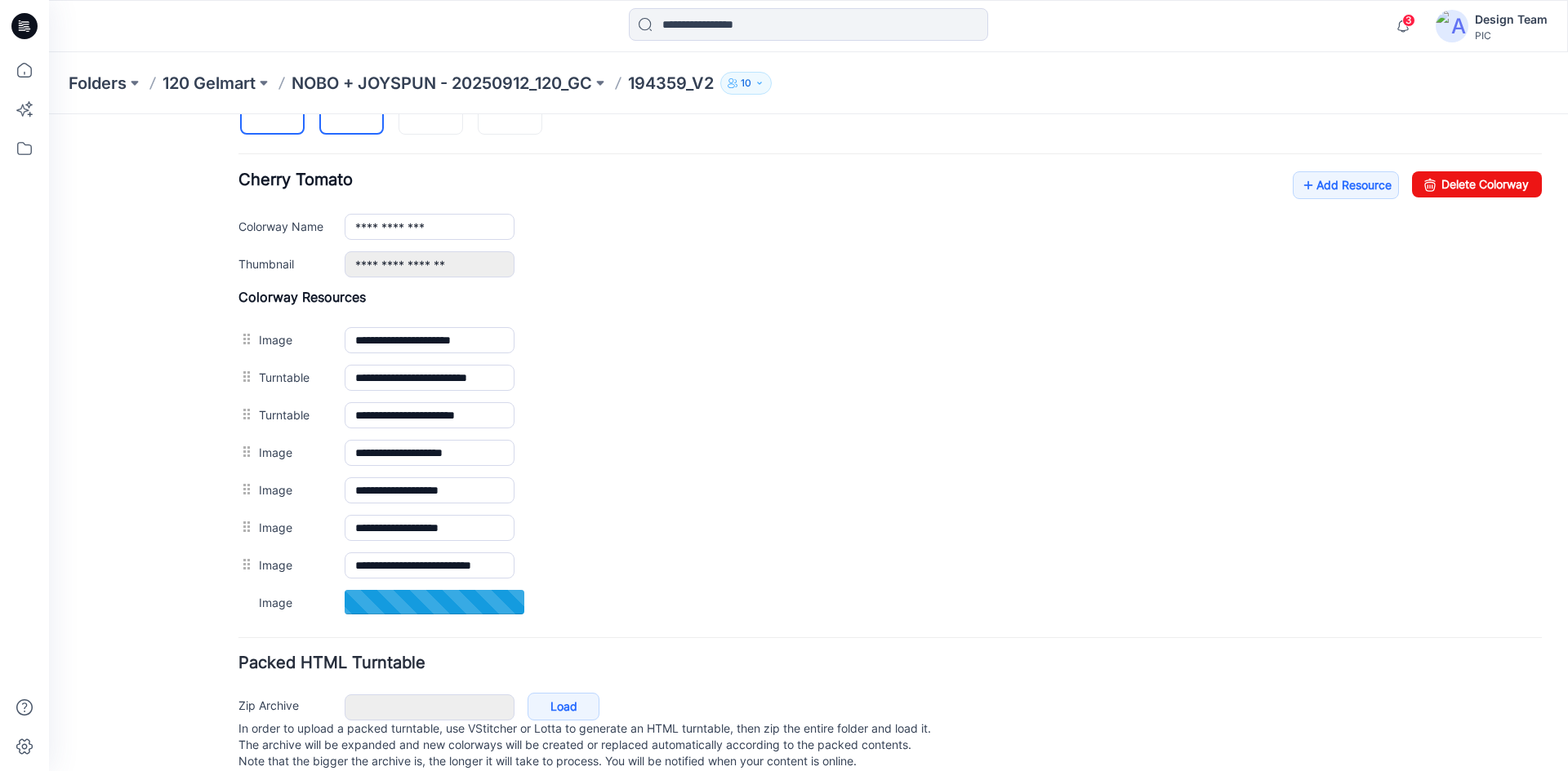
click at [279, 110] on img at bounding box center [273, 104] width 13 height 13
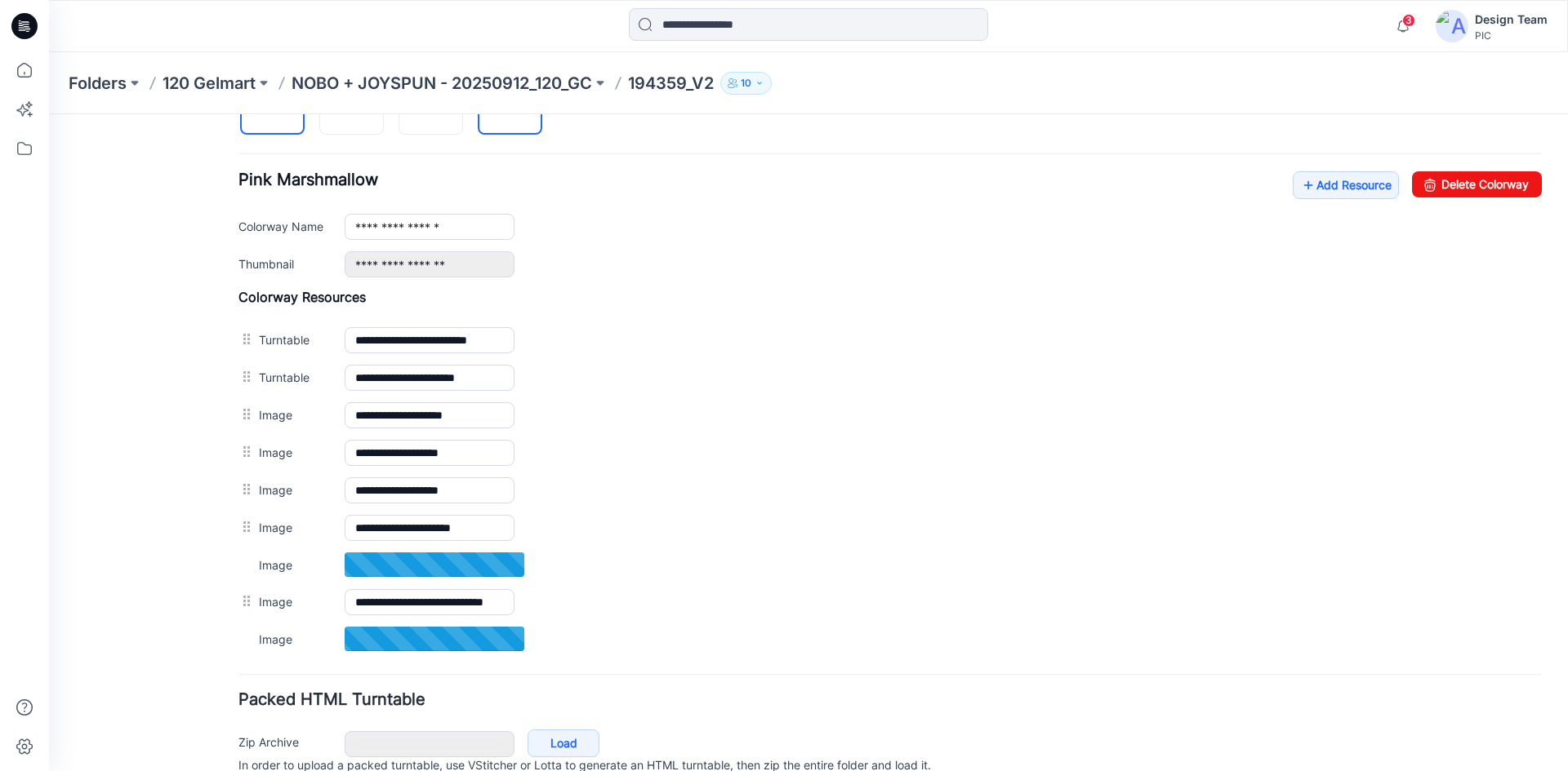
click at [504, 110] on img at bounding box center [511, 104] width 13 height 13
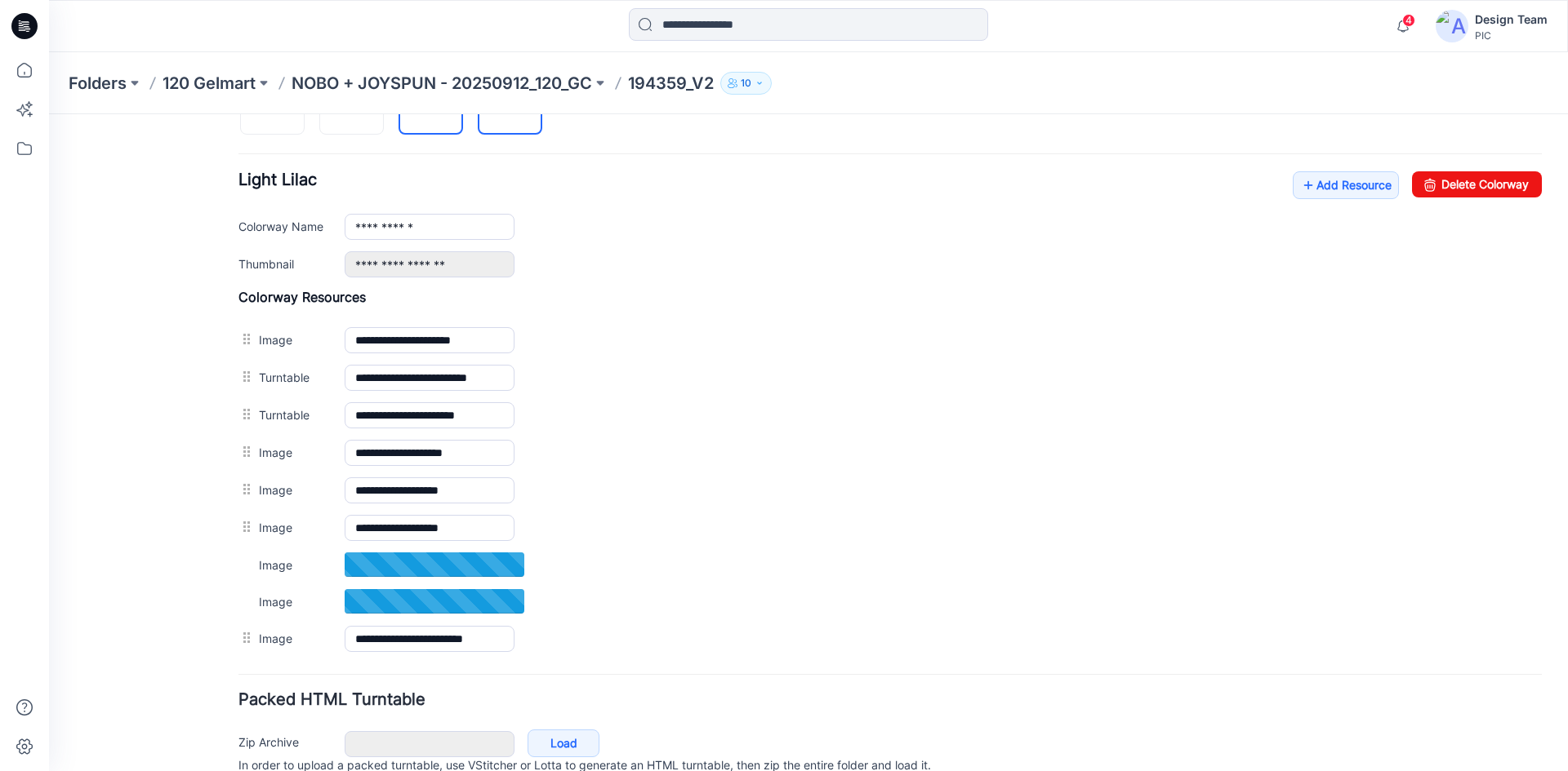
click at [438, 110] on img at bounding box center [431, 104] width 13 height 13
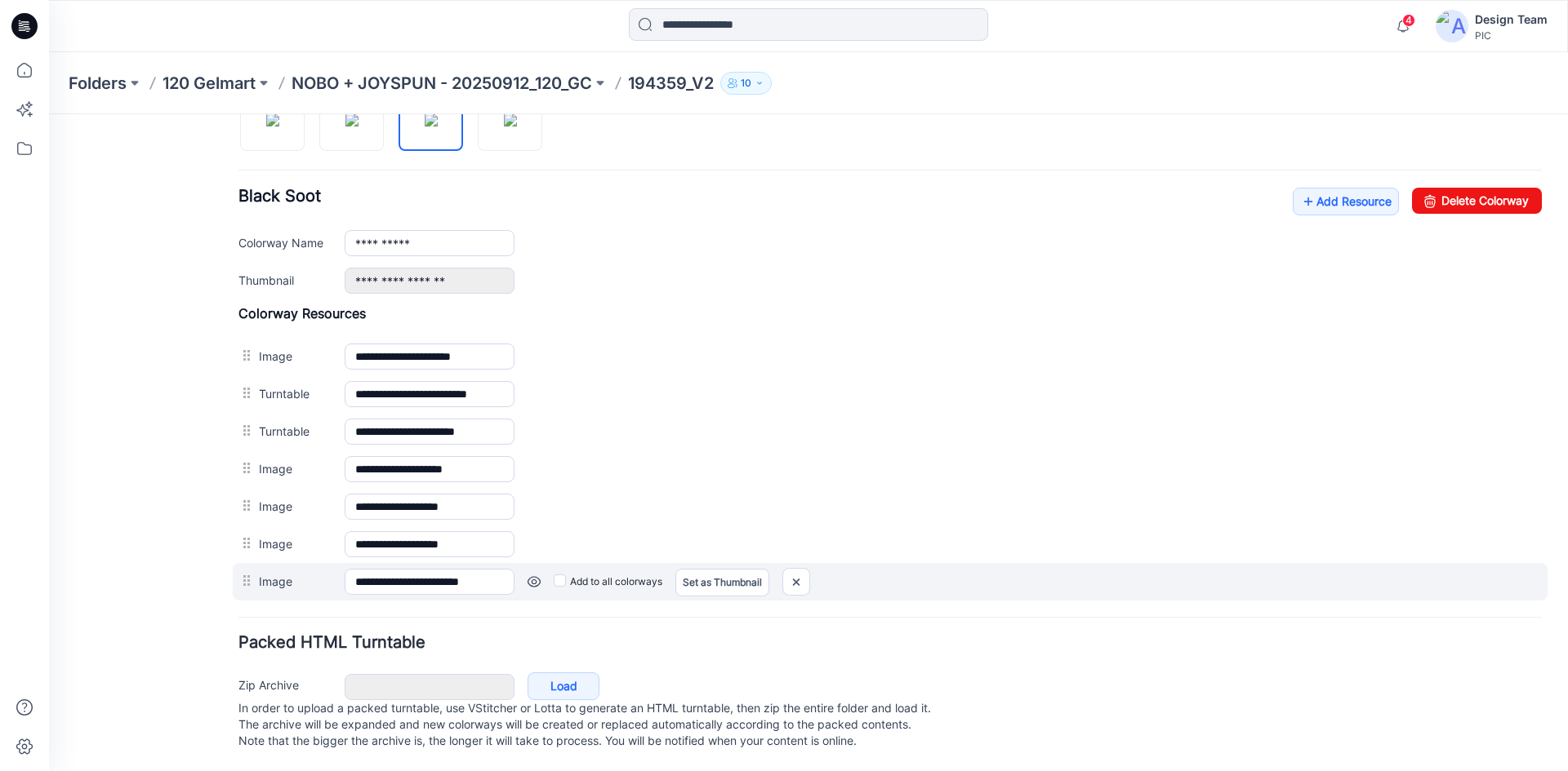
click at [529, 576] on link at bounding box center [534, 582] width 13 height 13
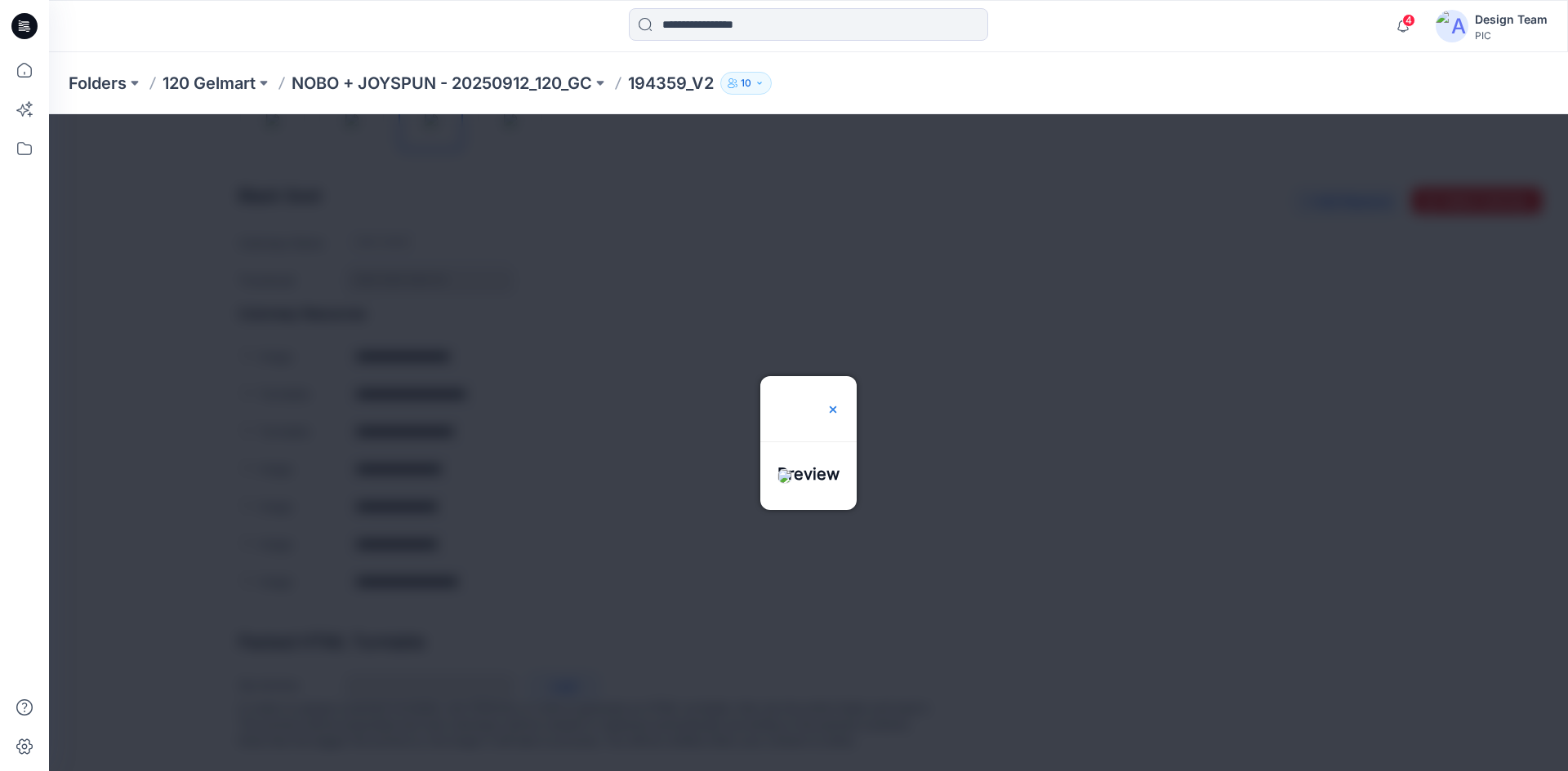
click at [839, 403] on img at bounding box center [833, 410] width 13 height 13
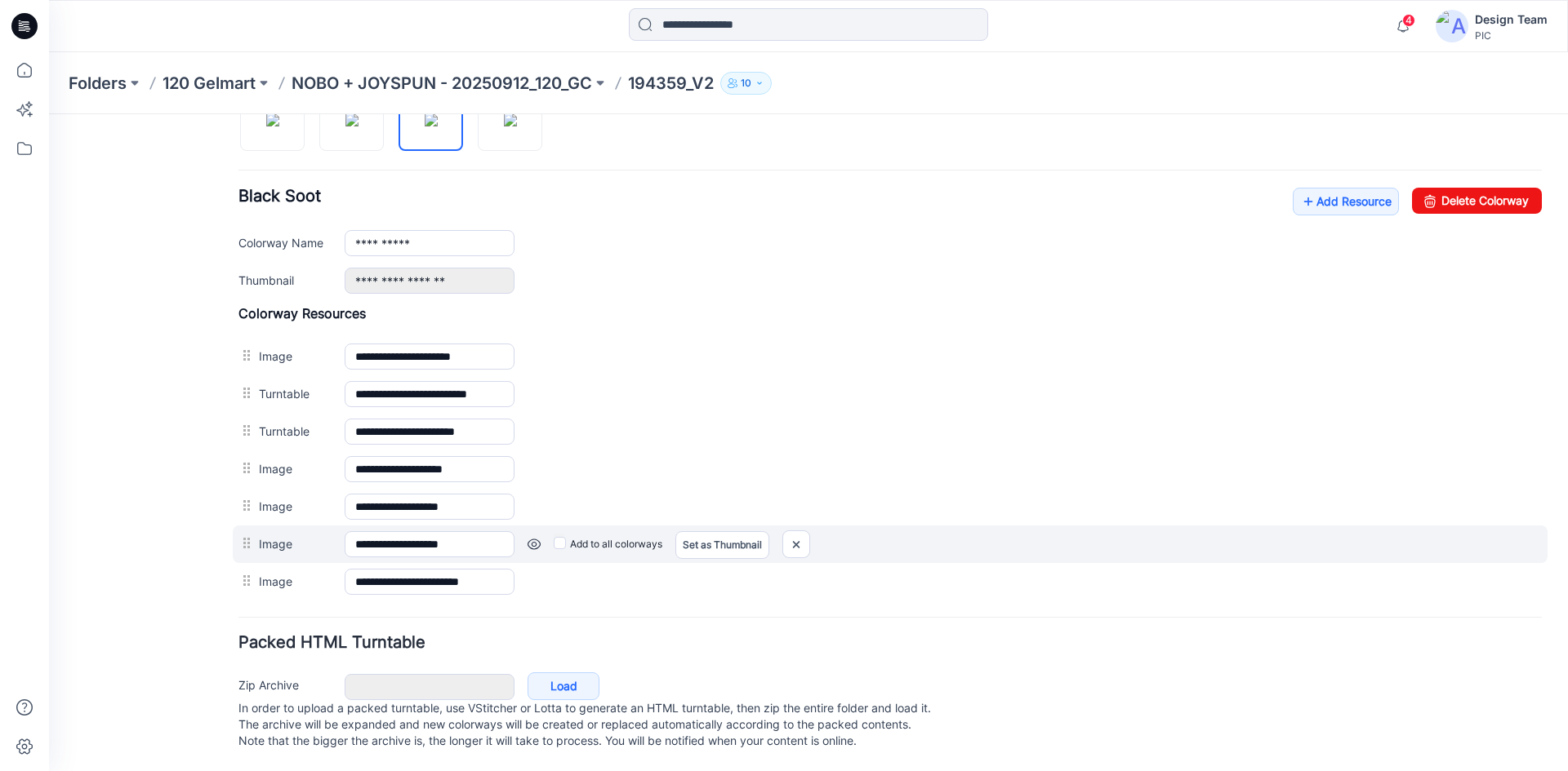
click at [533, 538] on link at bounding box center [534, 544] width 13 height 13
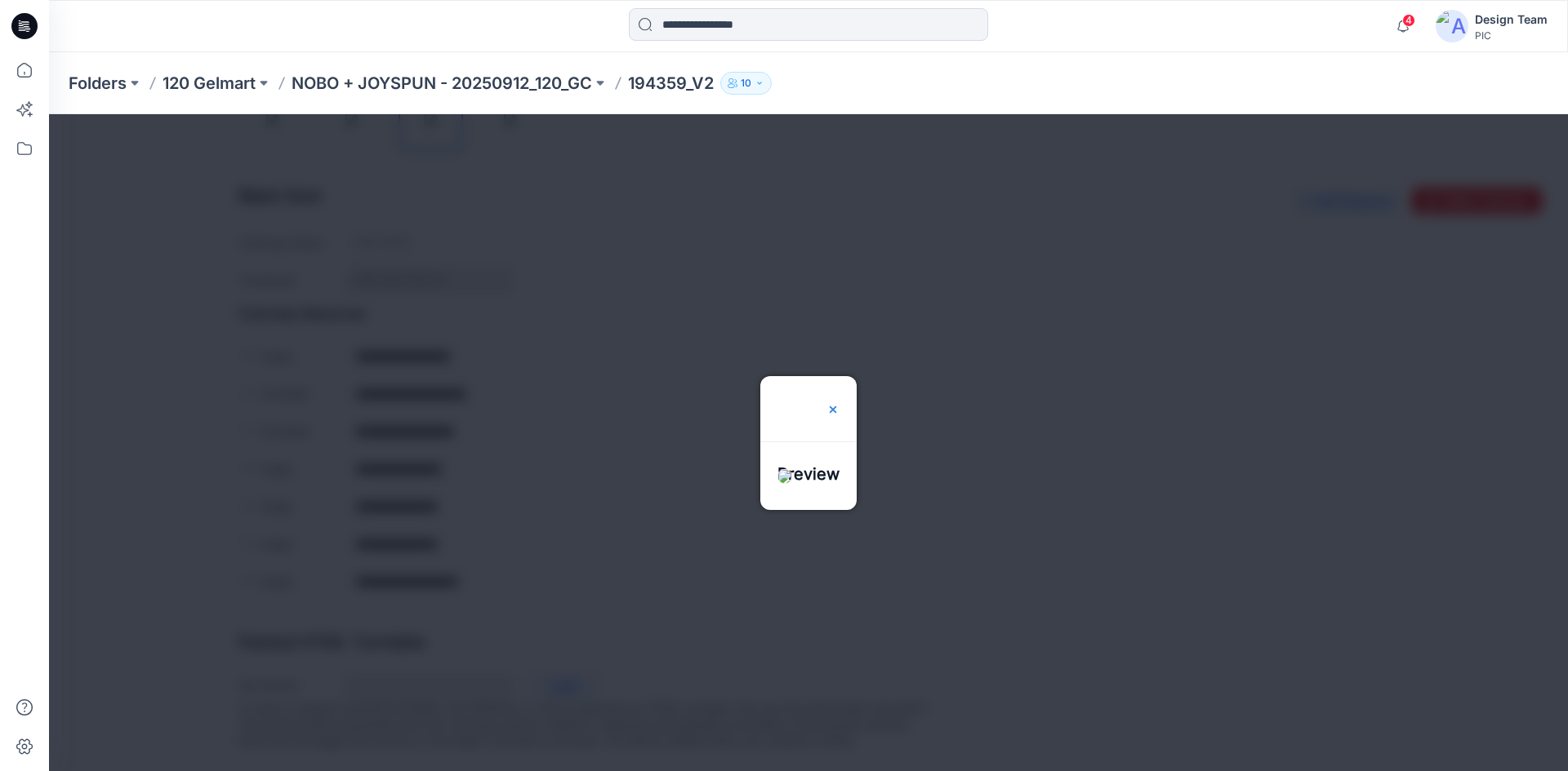
click at [839, 403] on img at bounding box center [833, 410] width 13 height 13
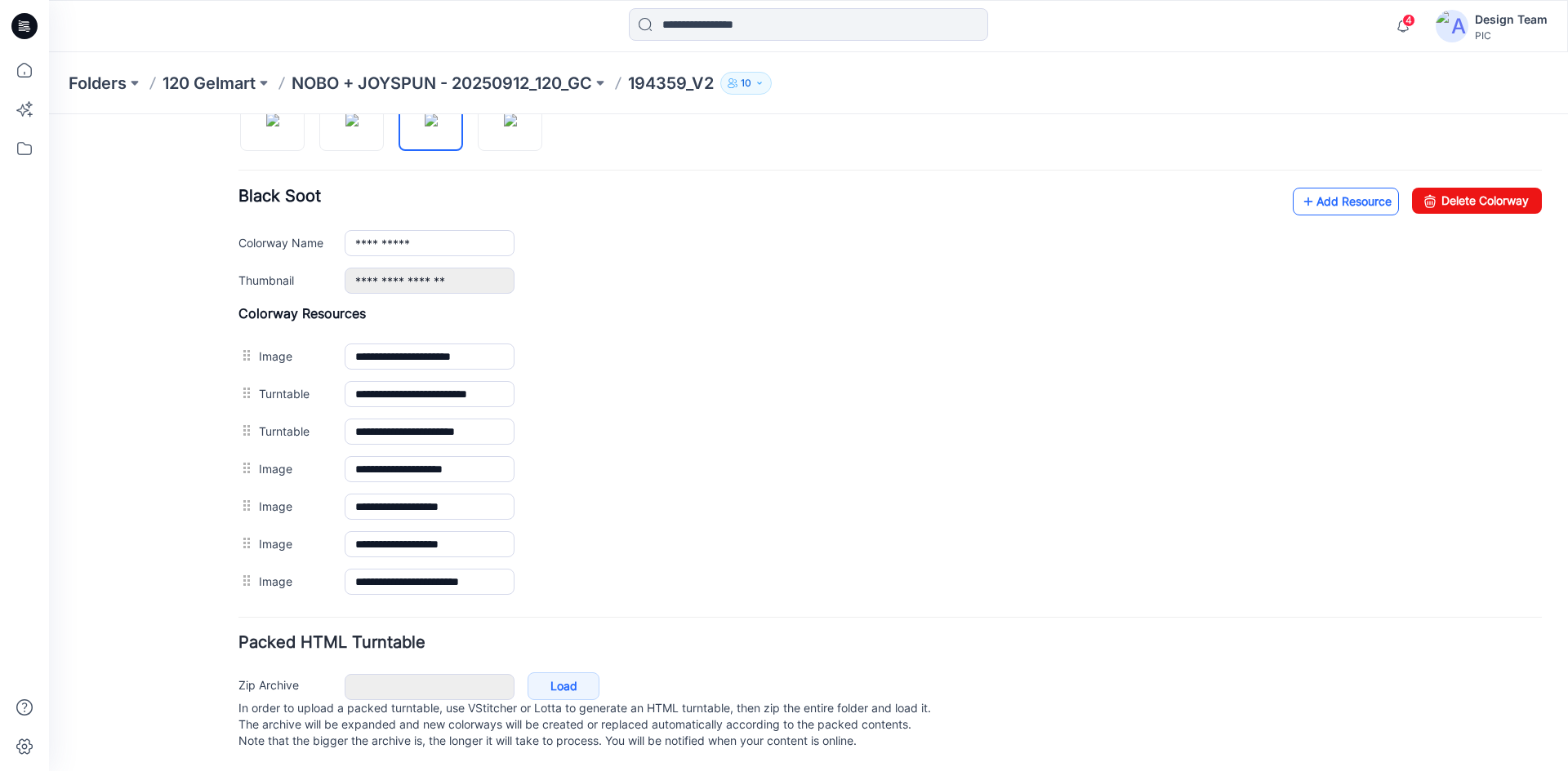
click at [1303, 193] on link "Add Resource" at bounding box center [1345, 202] width 106 height 28
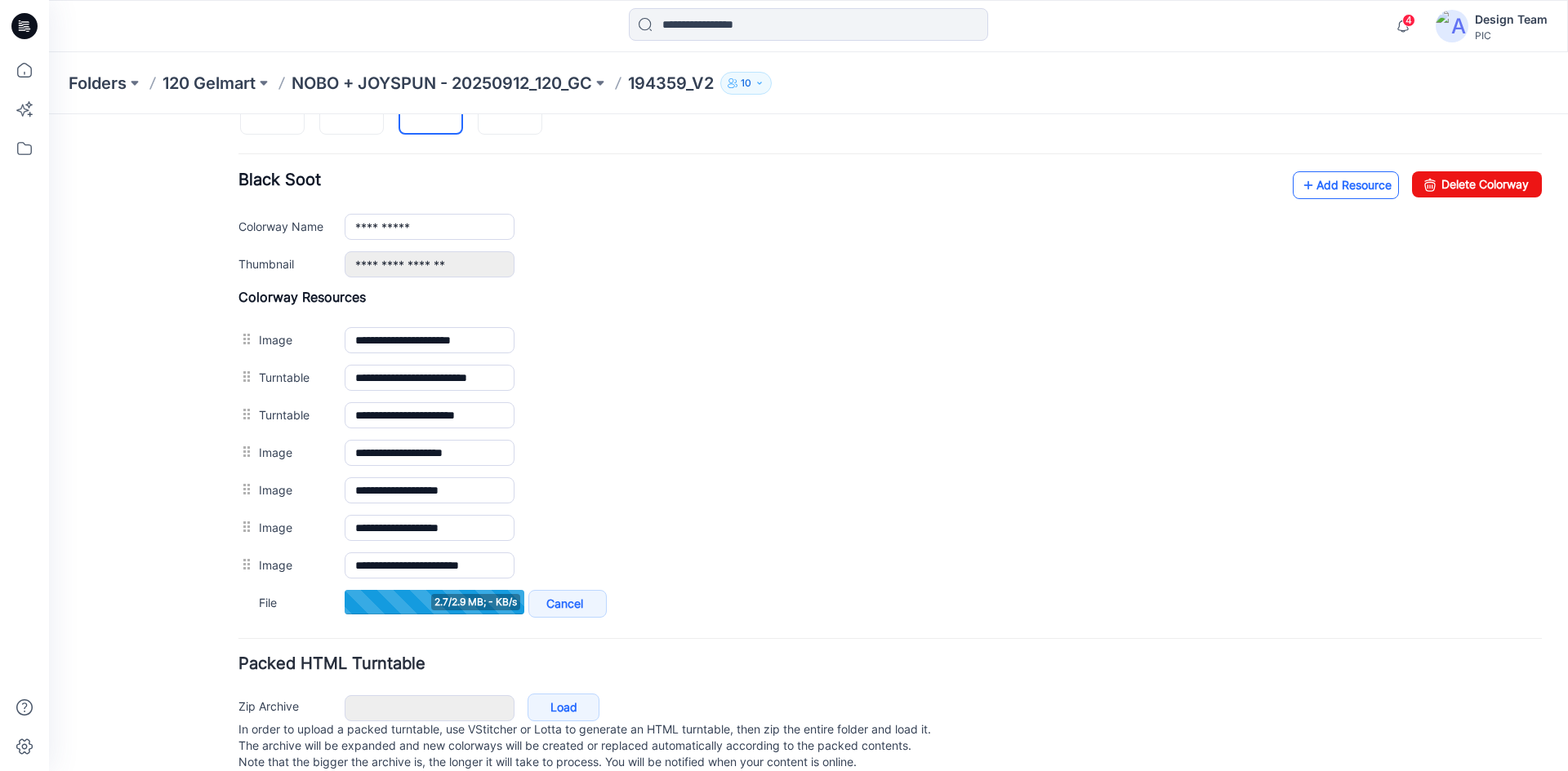
click at [1315, 190] on link "Add Resource" at bounding box center [1345, 185] width 106 height 28
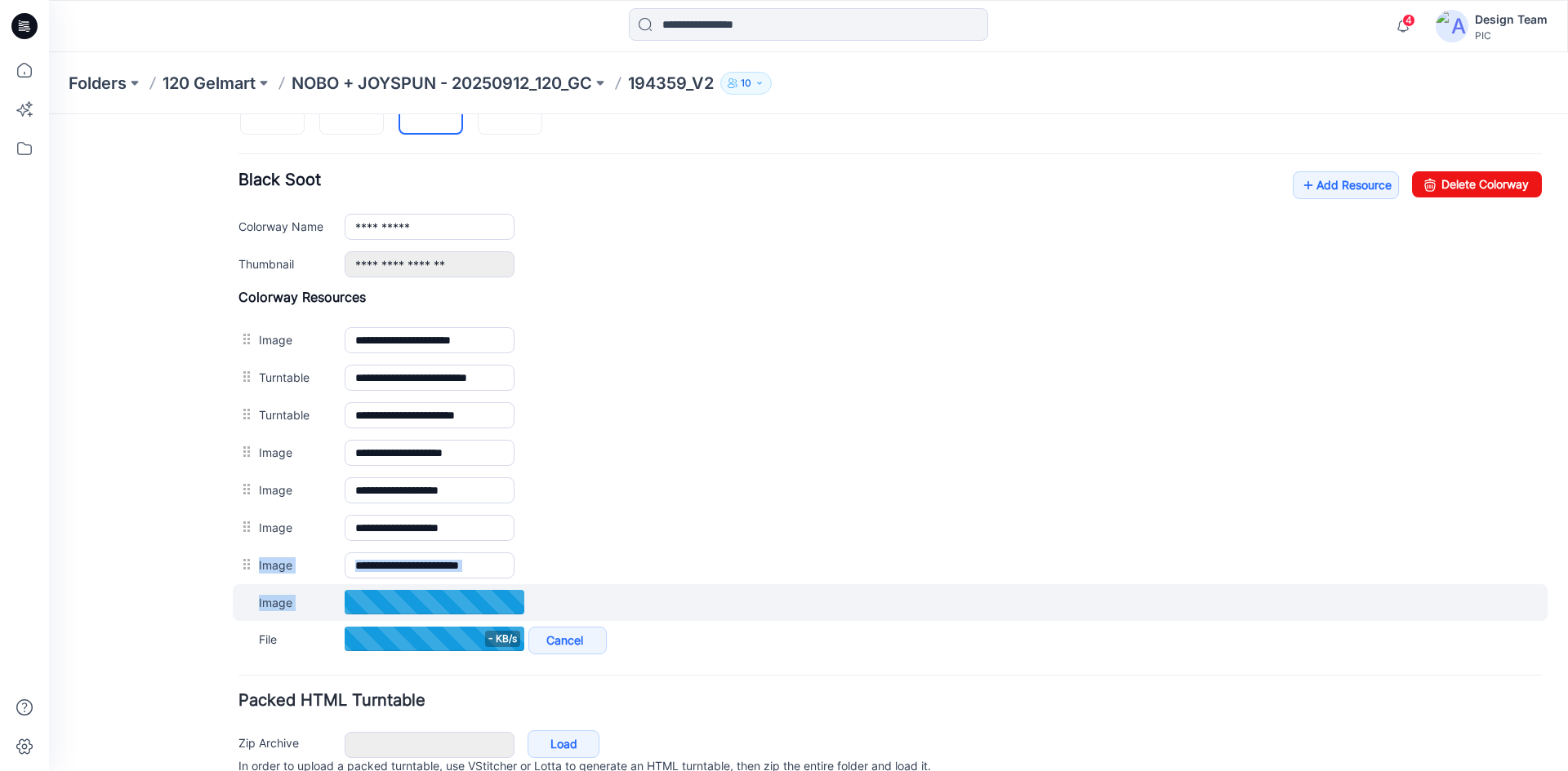
drag, startPoint x: 240, startPoint y: 568, endPoint x: 243, endPoint y: 618, distance: 50.1
click at [243, 632] on div "**********" at bounding box center [889, 473] width 1304 height 370
drag, startPoint x: 246, startPoint y: 562, endPoint x: 245, endPoint y: 593, distance: 31.0
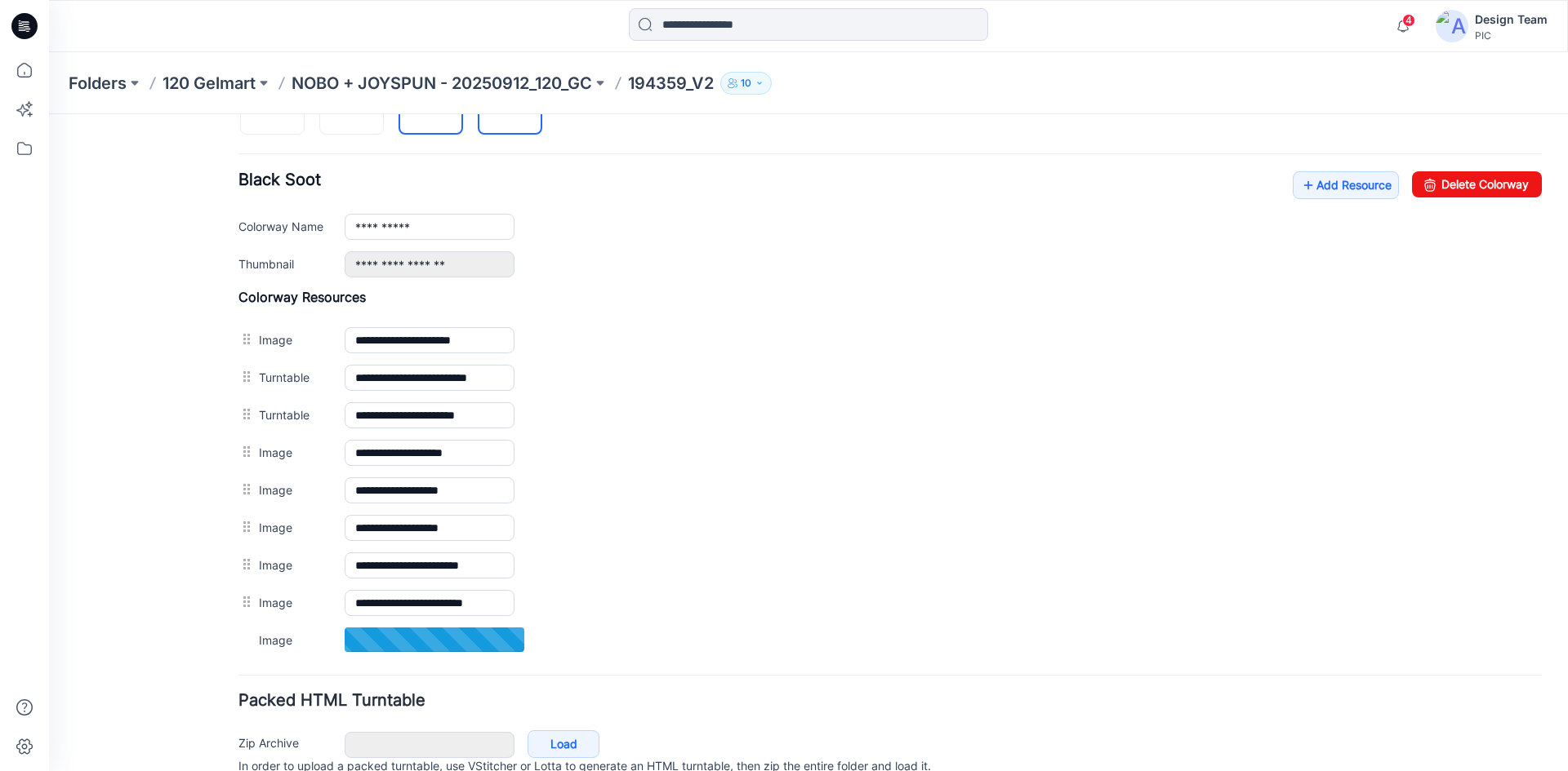
click at [517, 110] on img at bounding box center [511, 104] width 13 height 13
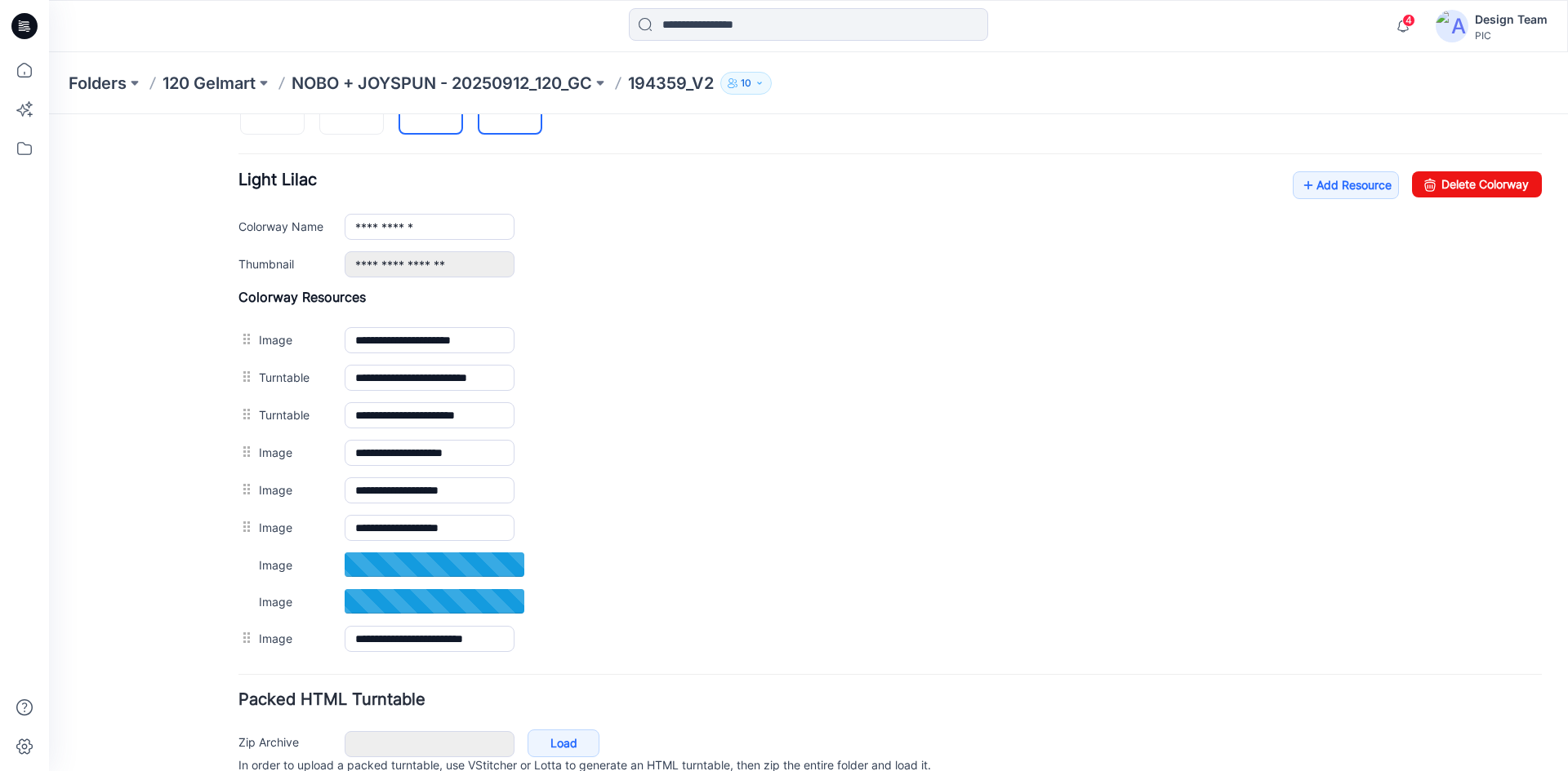
click at [438, 110] on img at bounding box center [431, 104] width 13 height 13
click at [504, 110] on img at bounding box center [511, 104] width 13 height 13
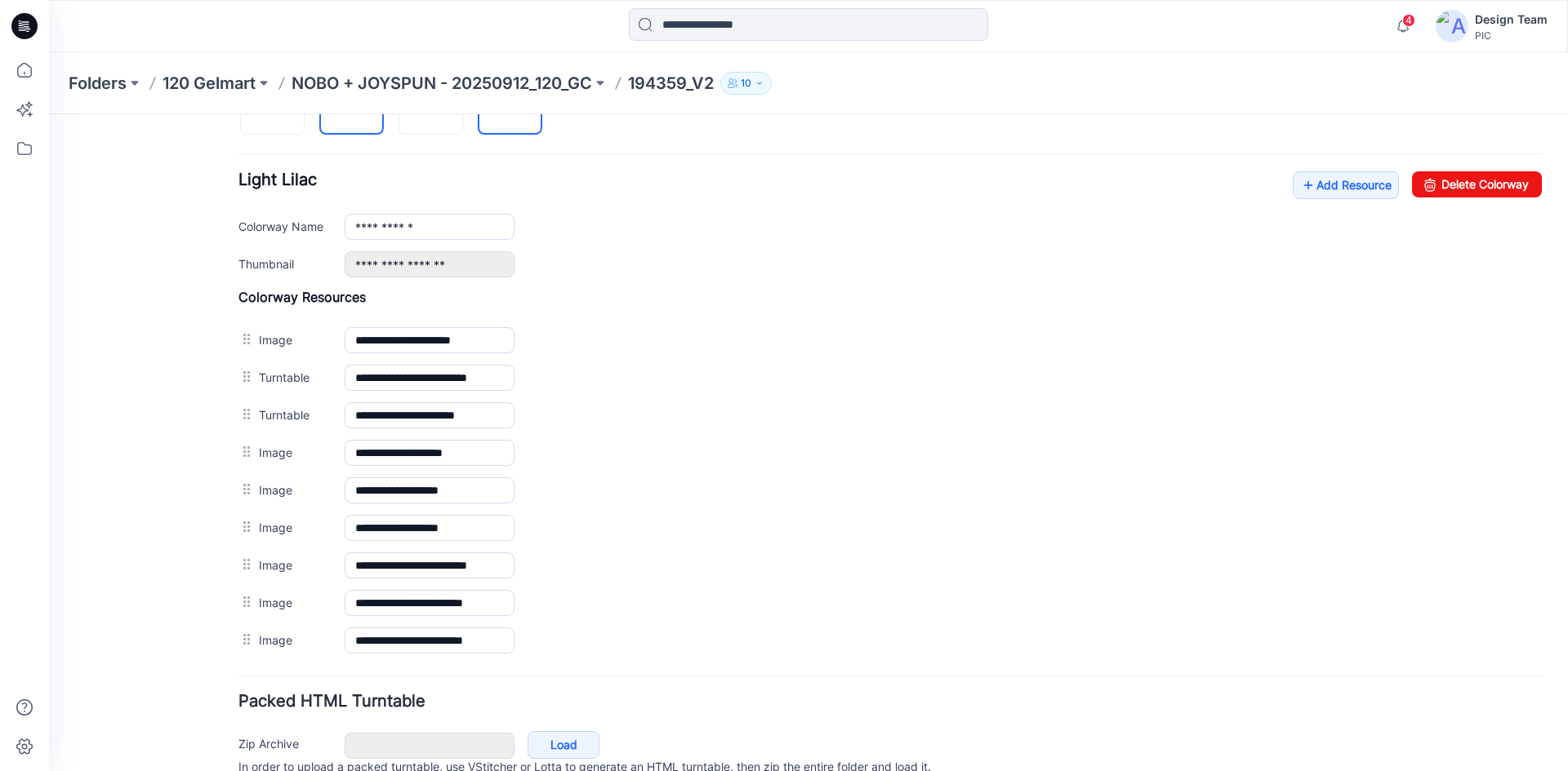
click at [359, 110] on img at bounding box center [352, 104] width 13 height 13
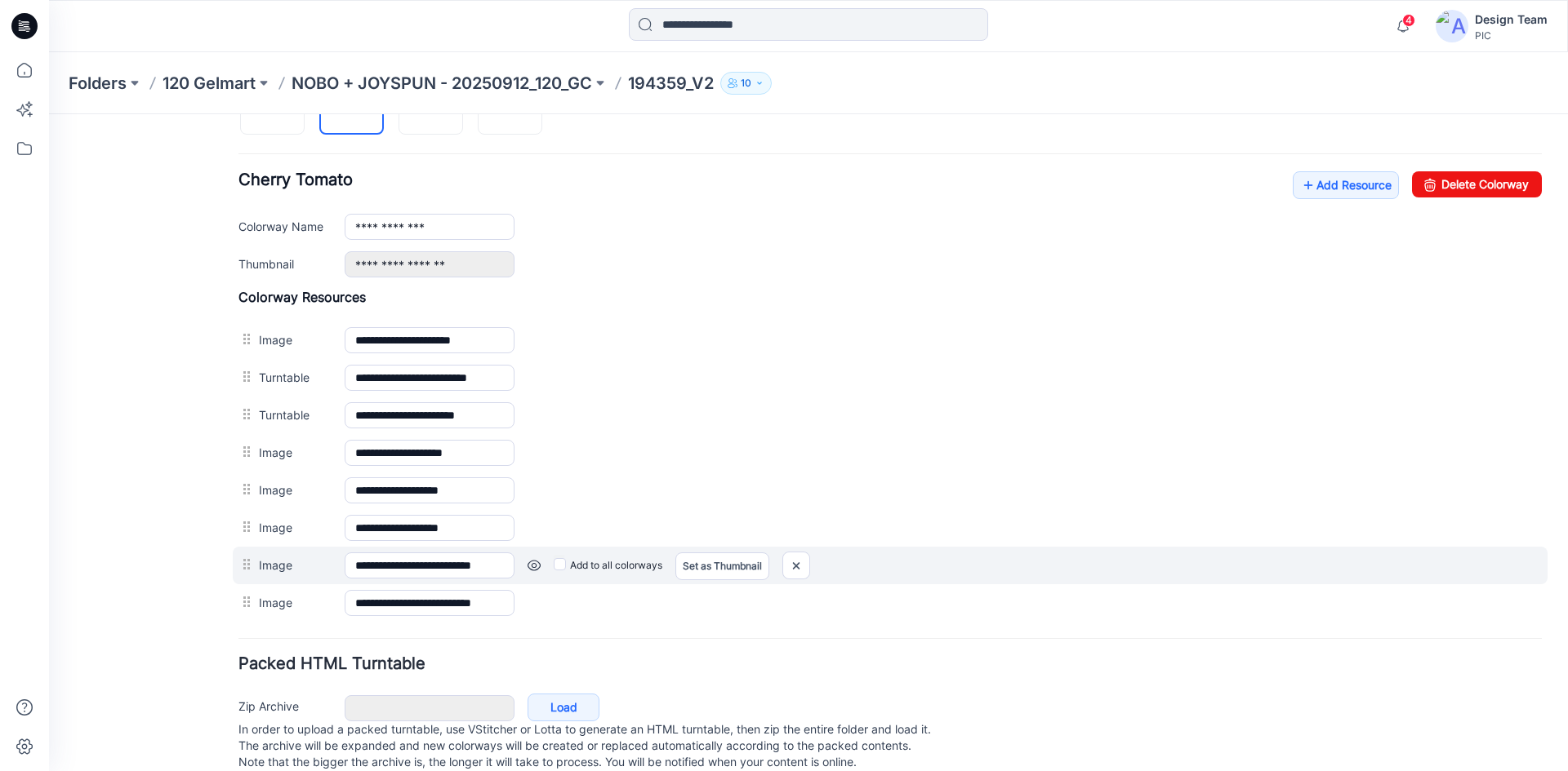
click at [536, 569] on link at bounding box center [534, 566] width 13 height 13
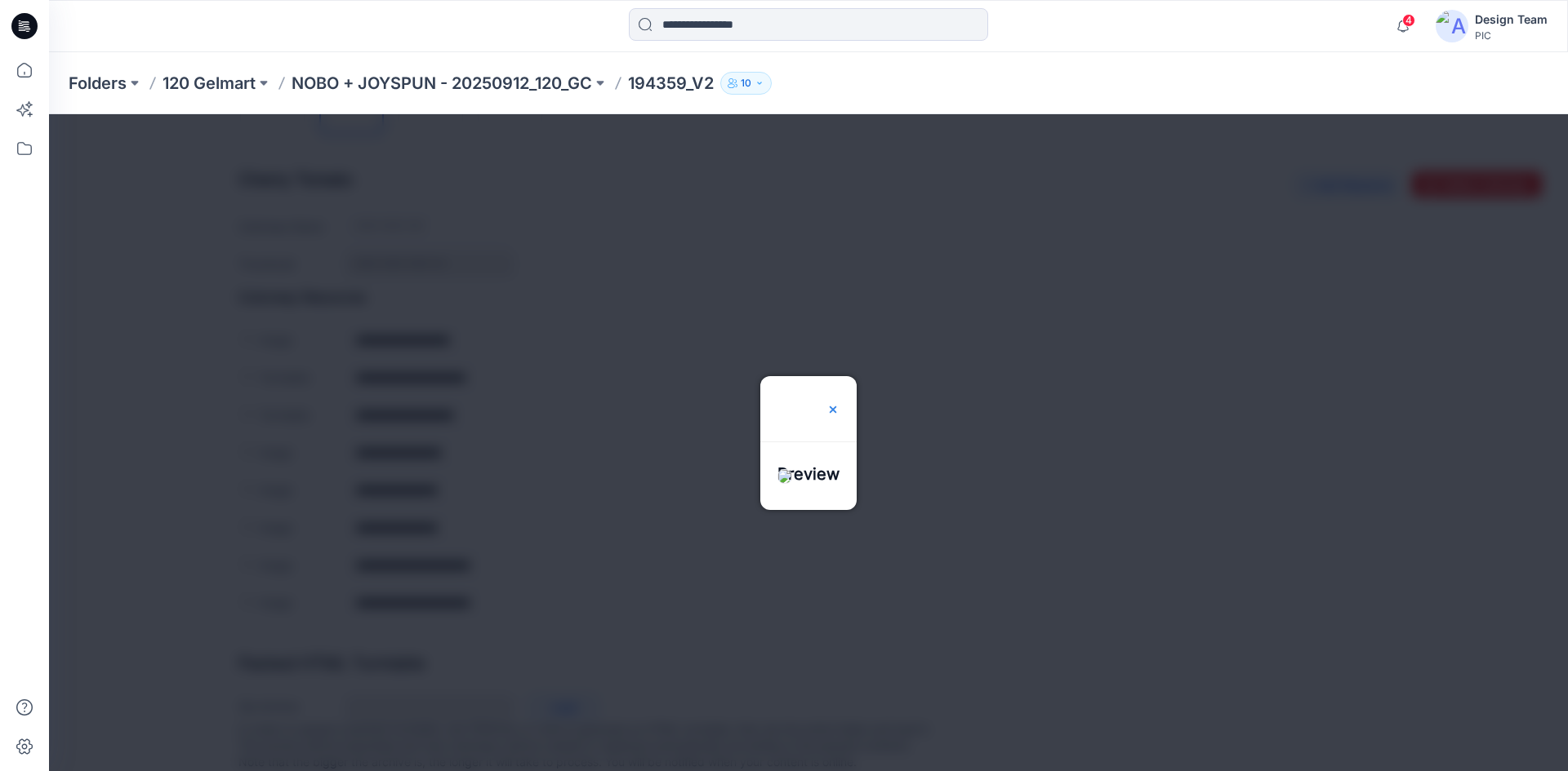
click at [839, 403] on img at bounding box center [833, 410] width 13 height 13
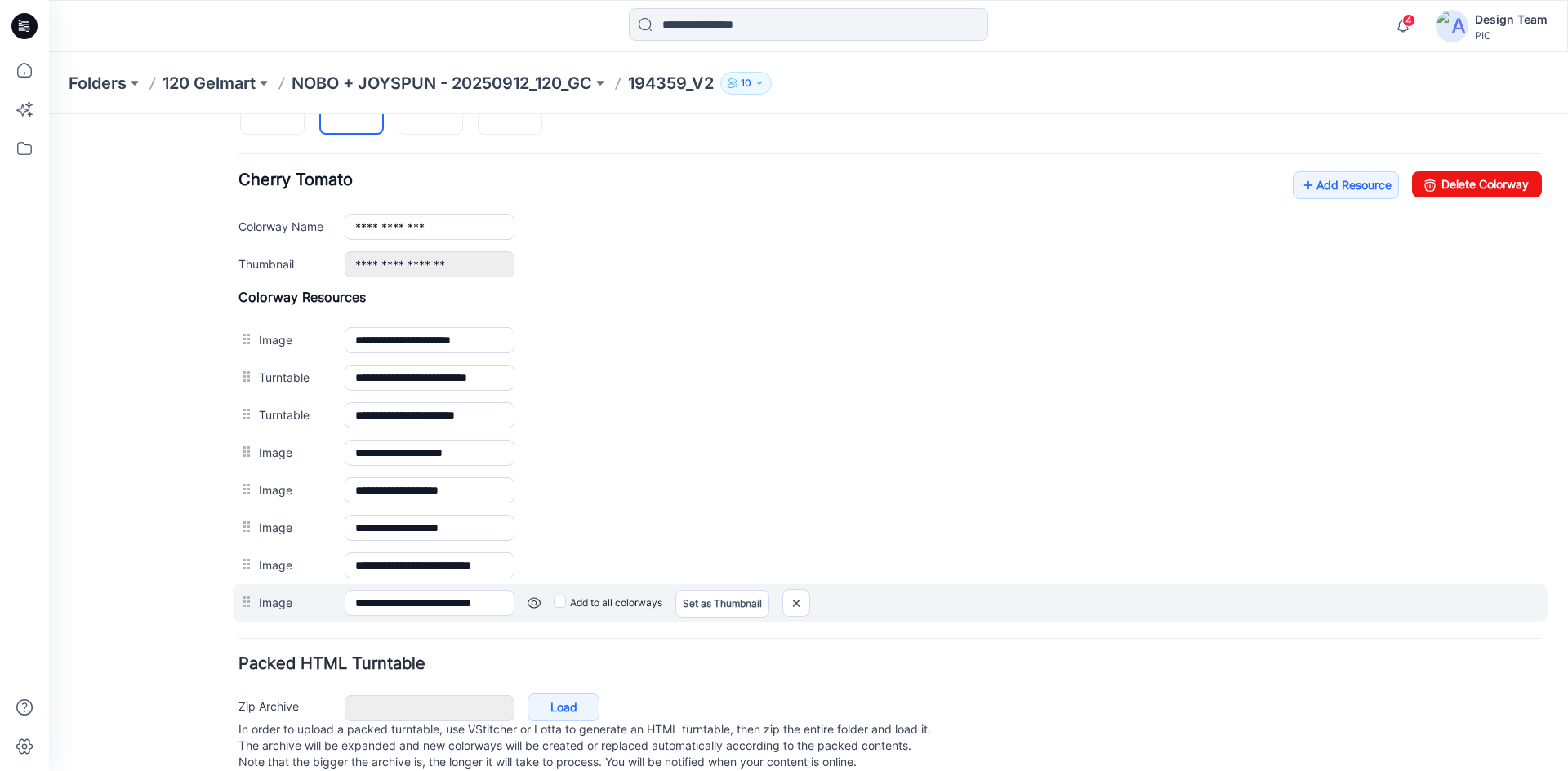
click at [534, 602] on link at bounding box center [534, 603] width 13 height 13
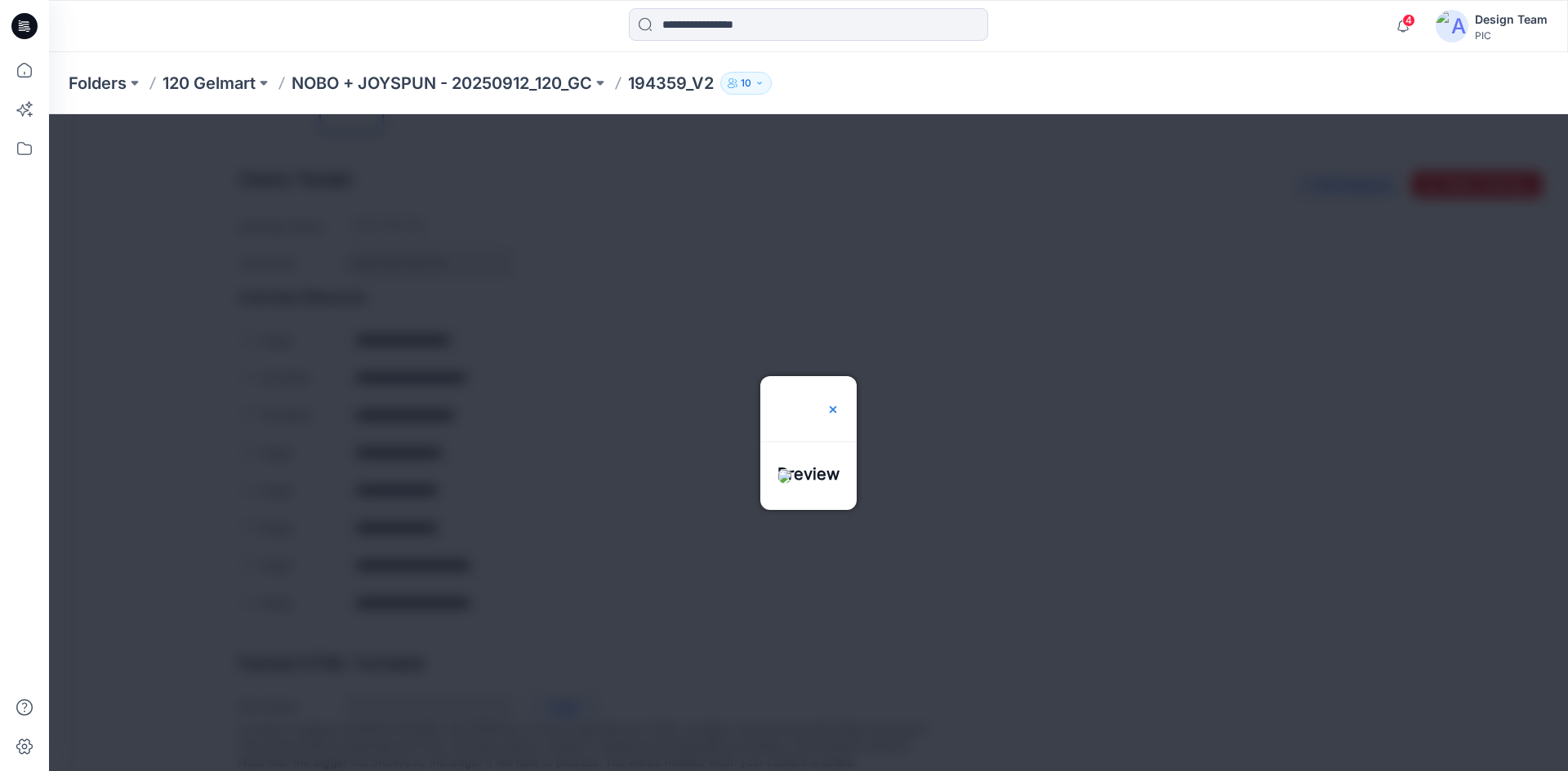
click at [839, 403] on img at bounding box center [833, 410] width 13 height 13
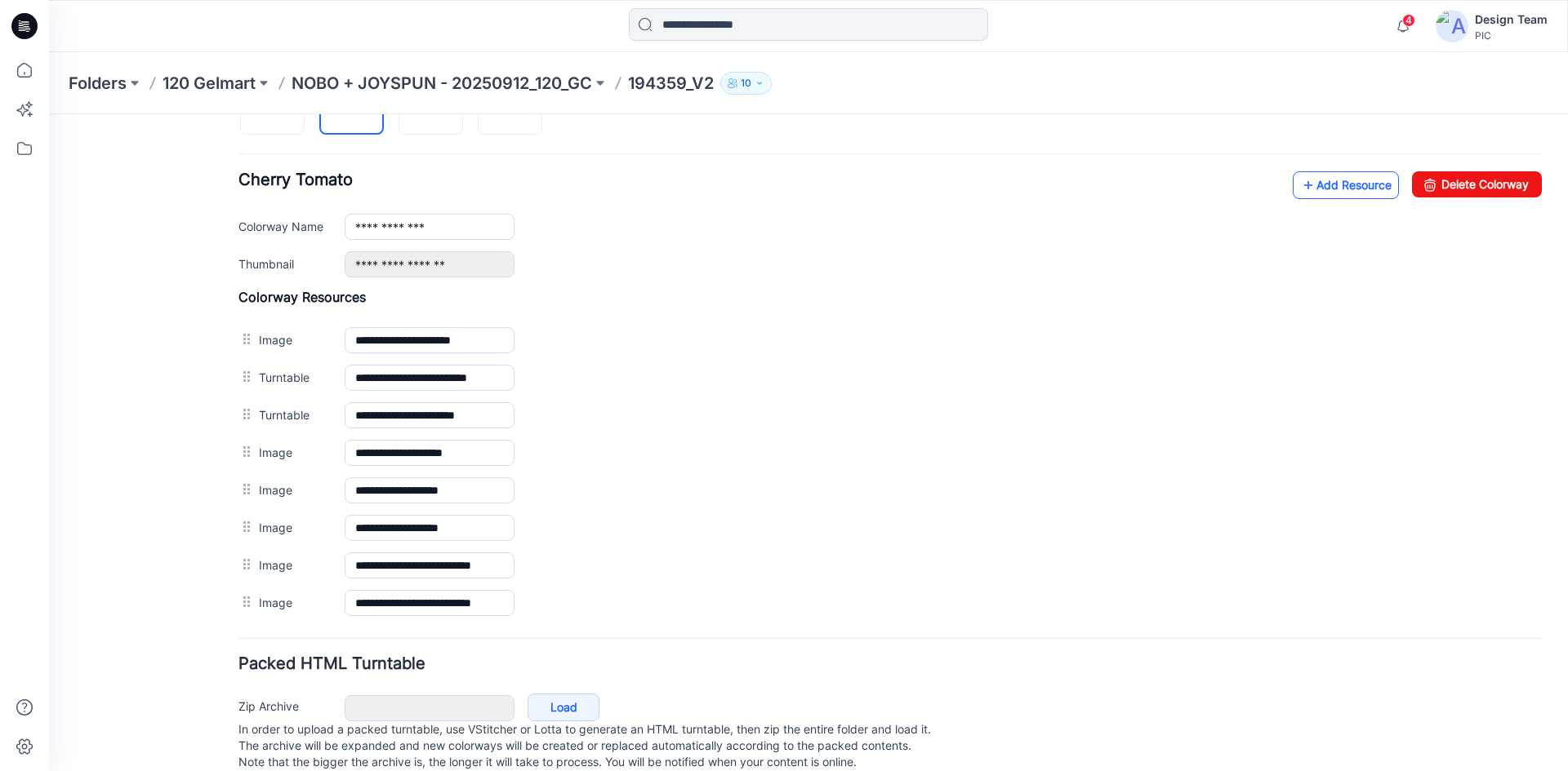
click at [1332, 183] on link "Add Resource" at bounding box center [1345, 185] width 106 height 28
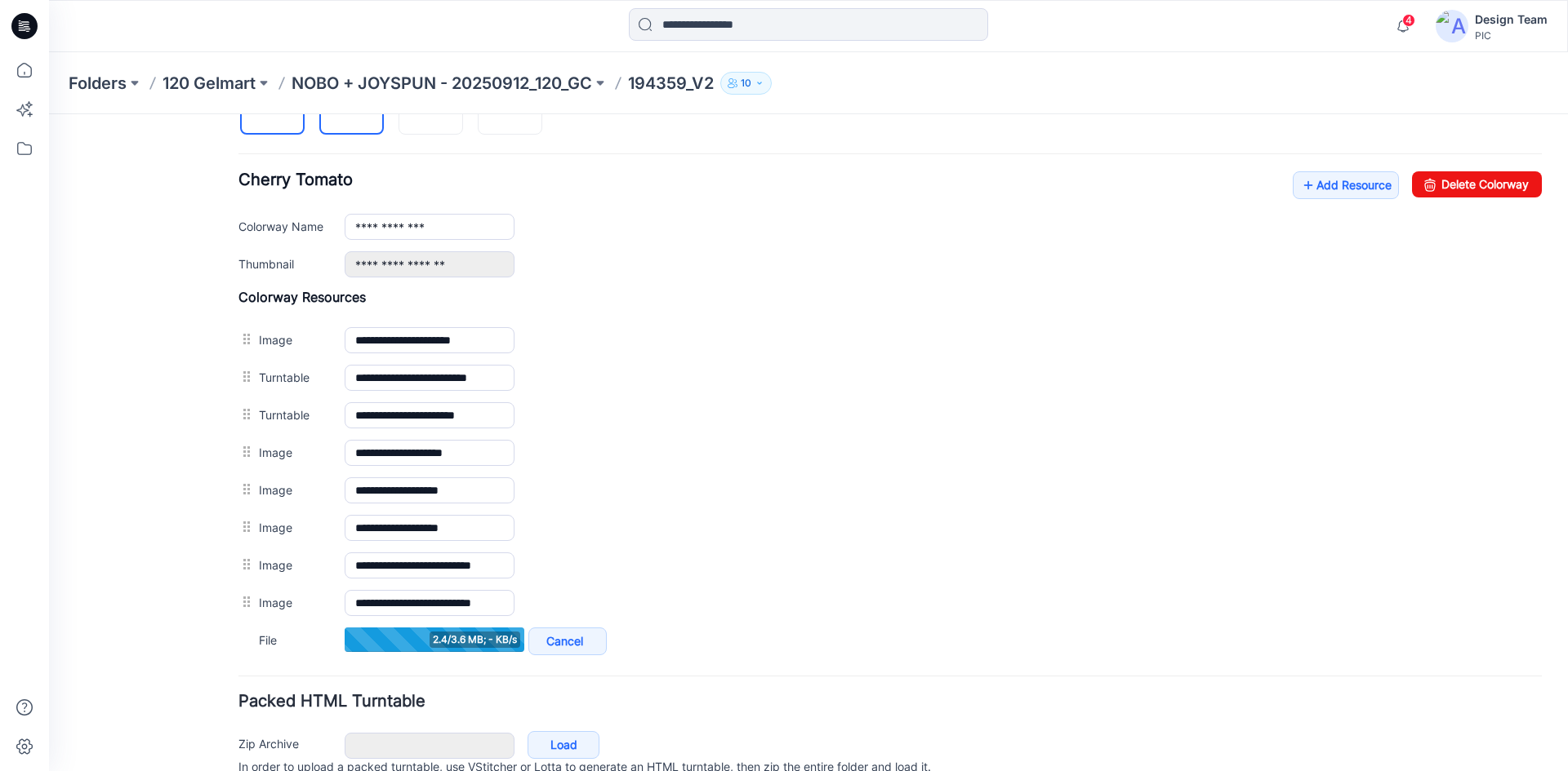
click at [279, 110] on img at bounding box center [273, 104] width 13 height 13
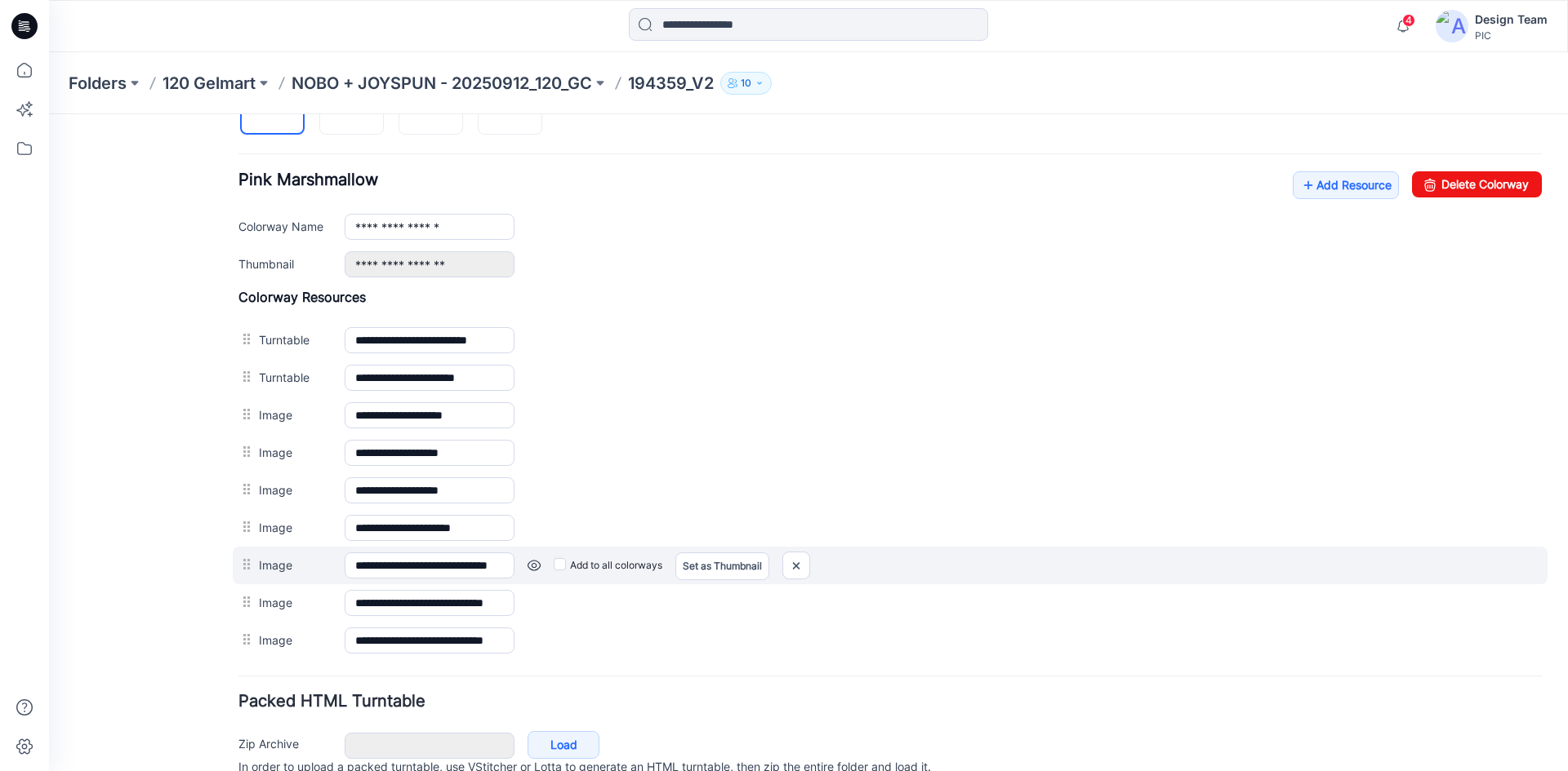
click at [532, 564] on link at bounding box center [534, 566] width 13 height 13
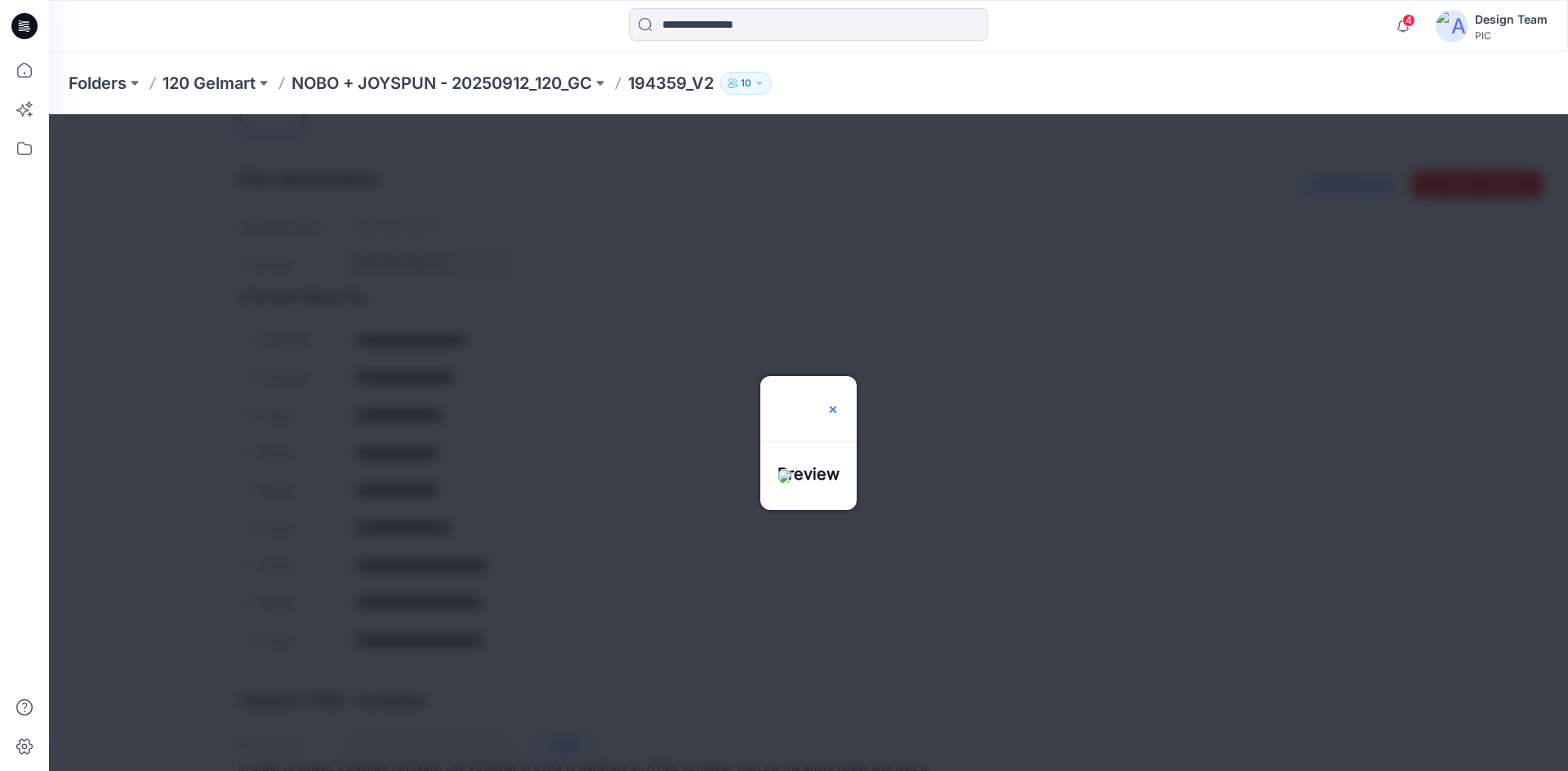
click at [839, 403] on img at bounding box center [833, 410] width 13 height 13
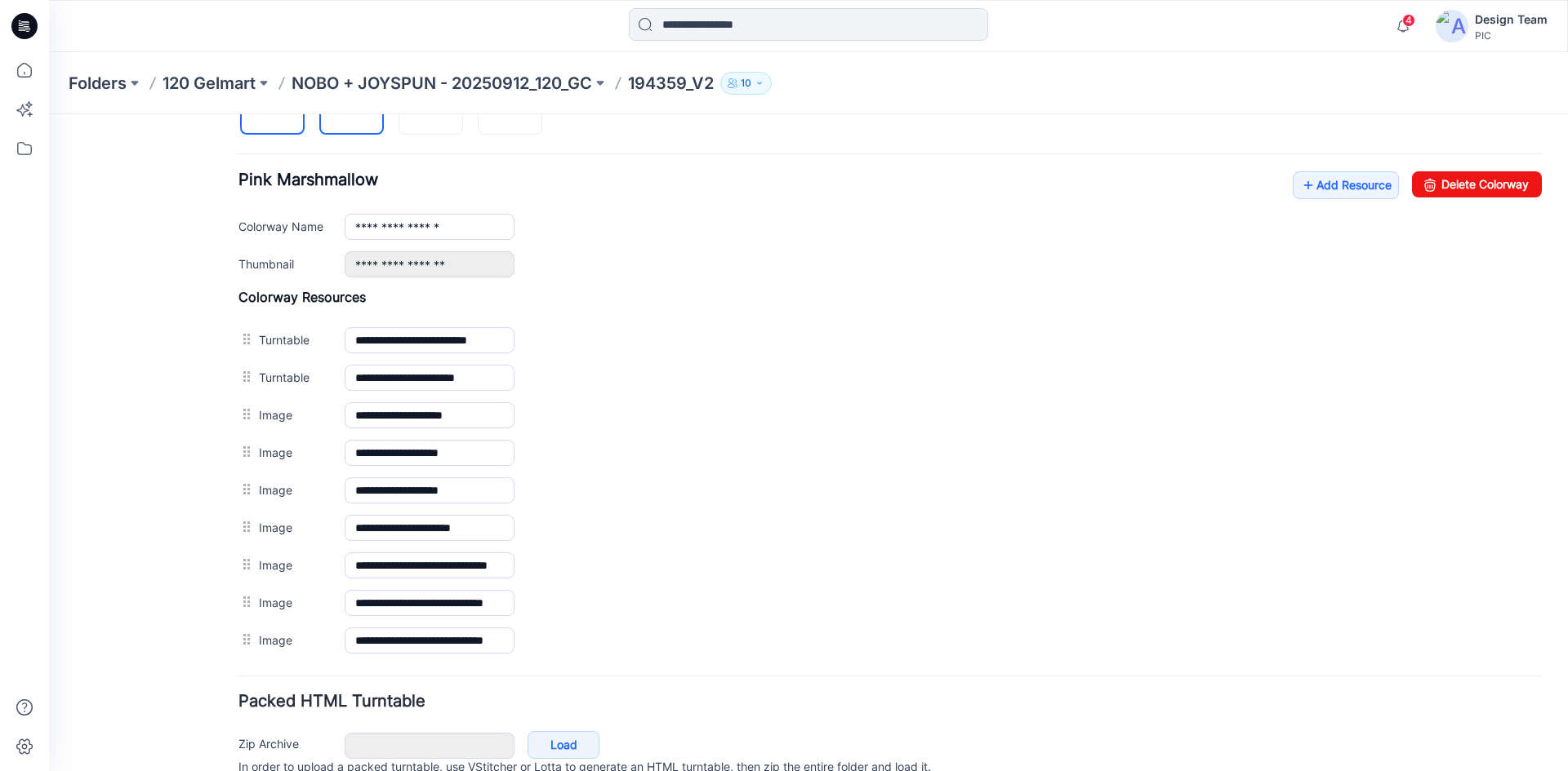
click at [345, 110] on img at bounding box center [352, 104] width 13 height 13
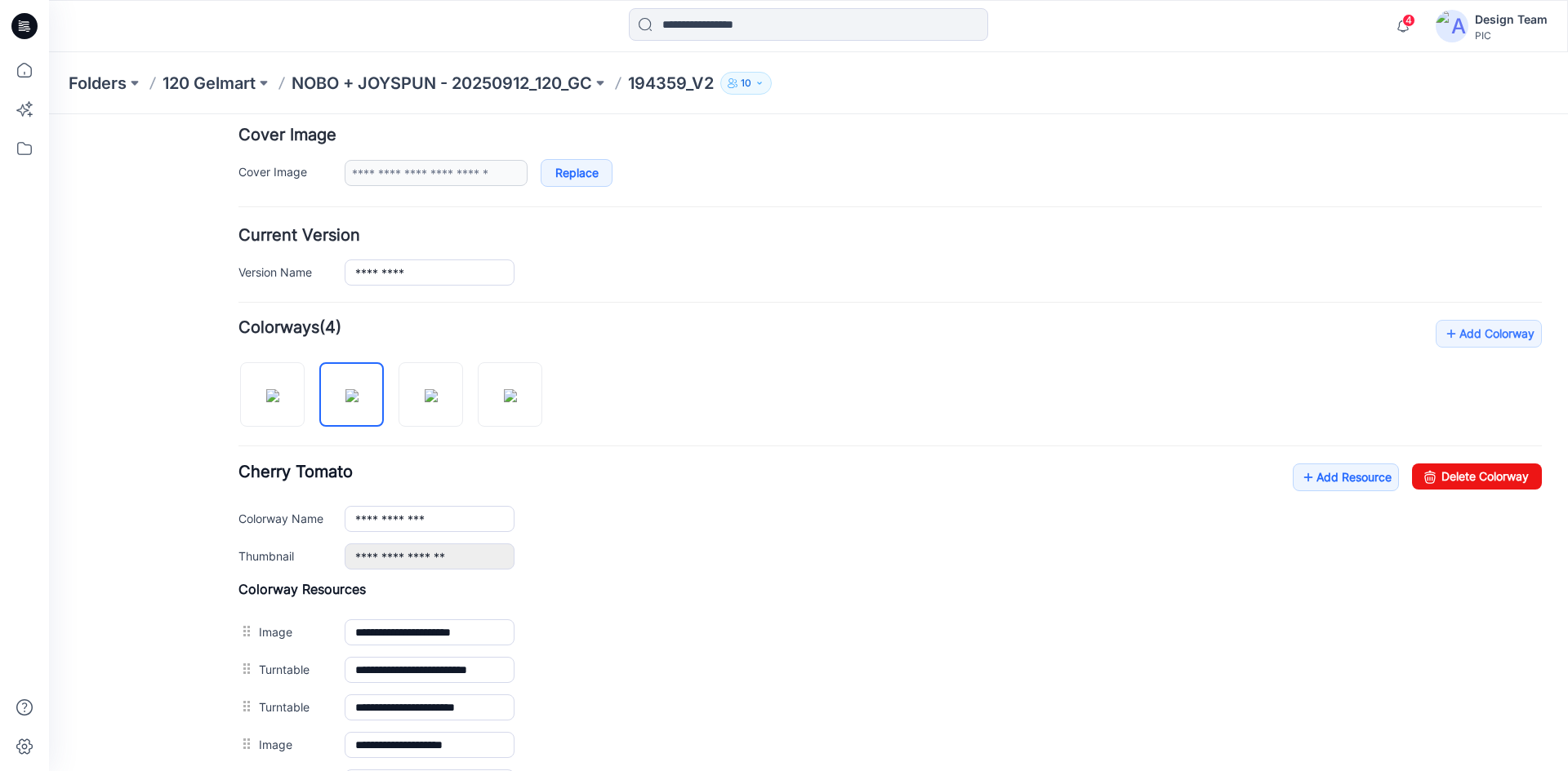
scroll to position [271, 0]
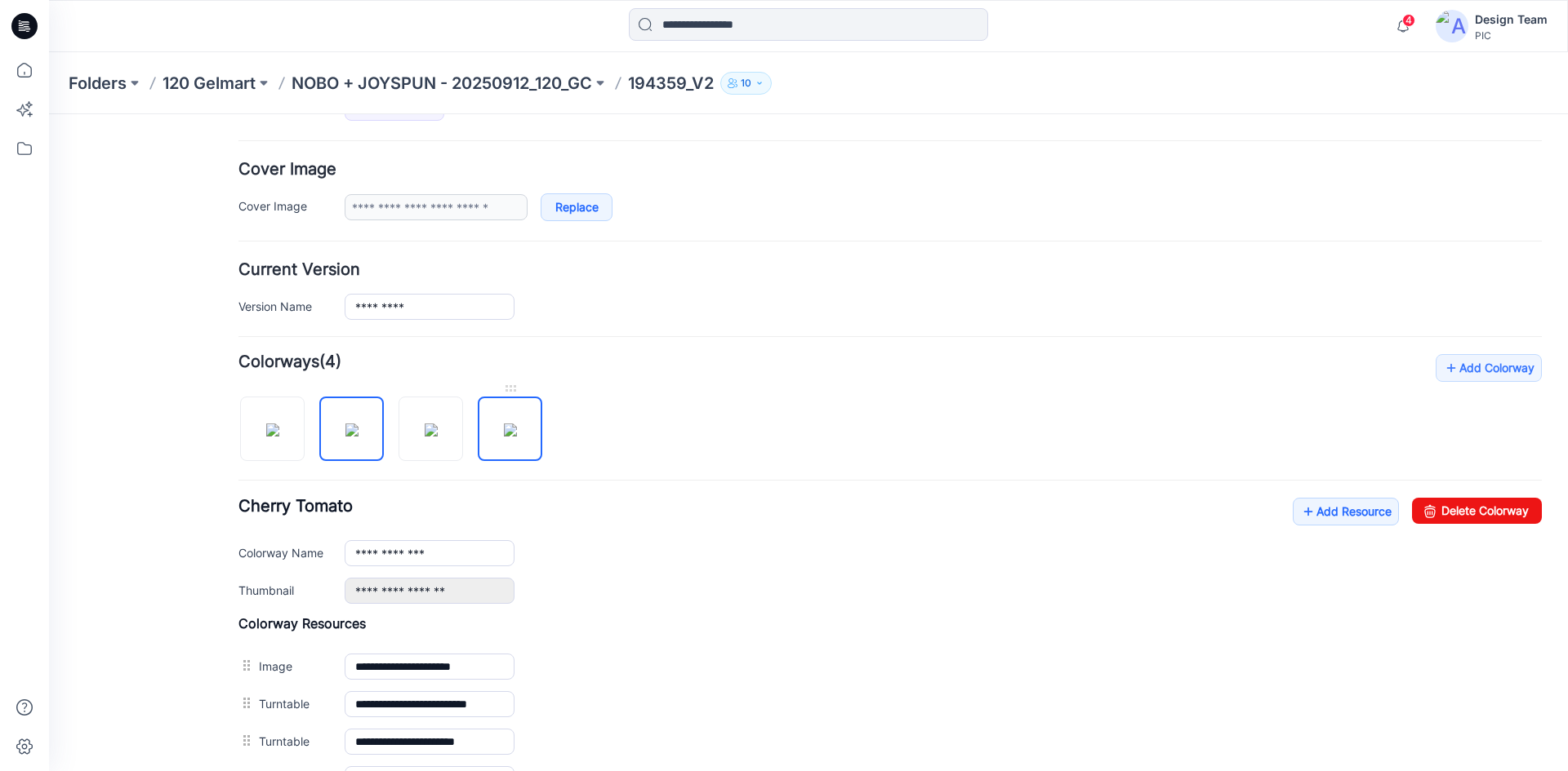
click at [505, 437] on img at bounding box center [511, 430] width 13 height 13
type input "**********"
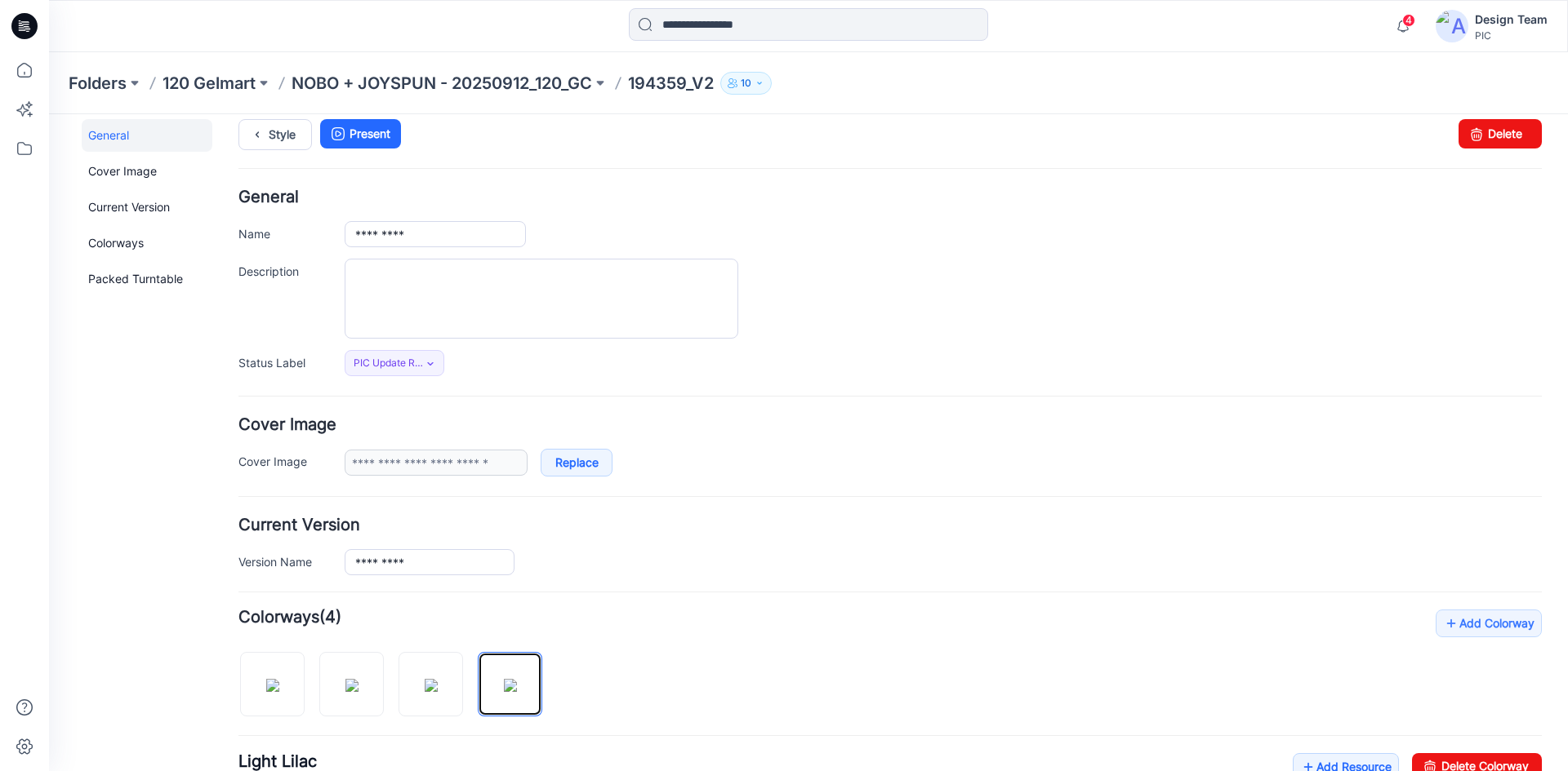
scroll to position [0, 0]
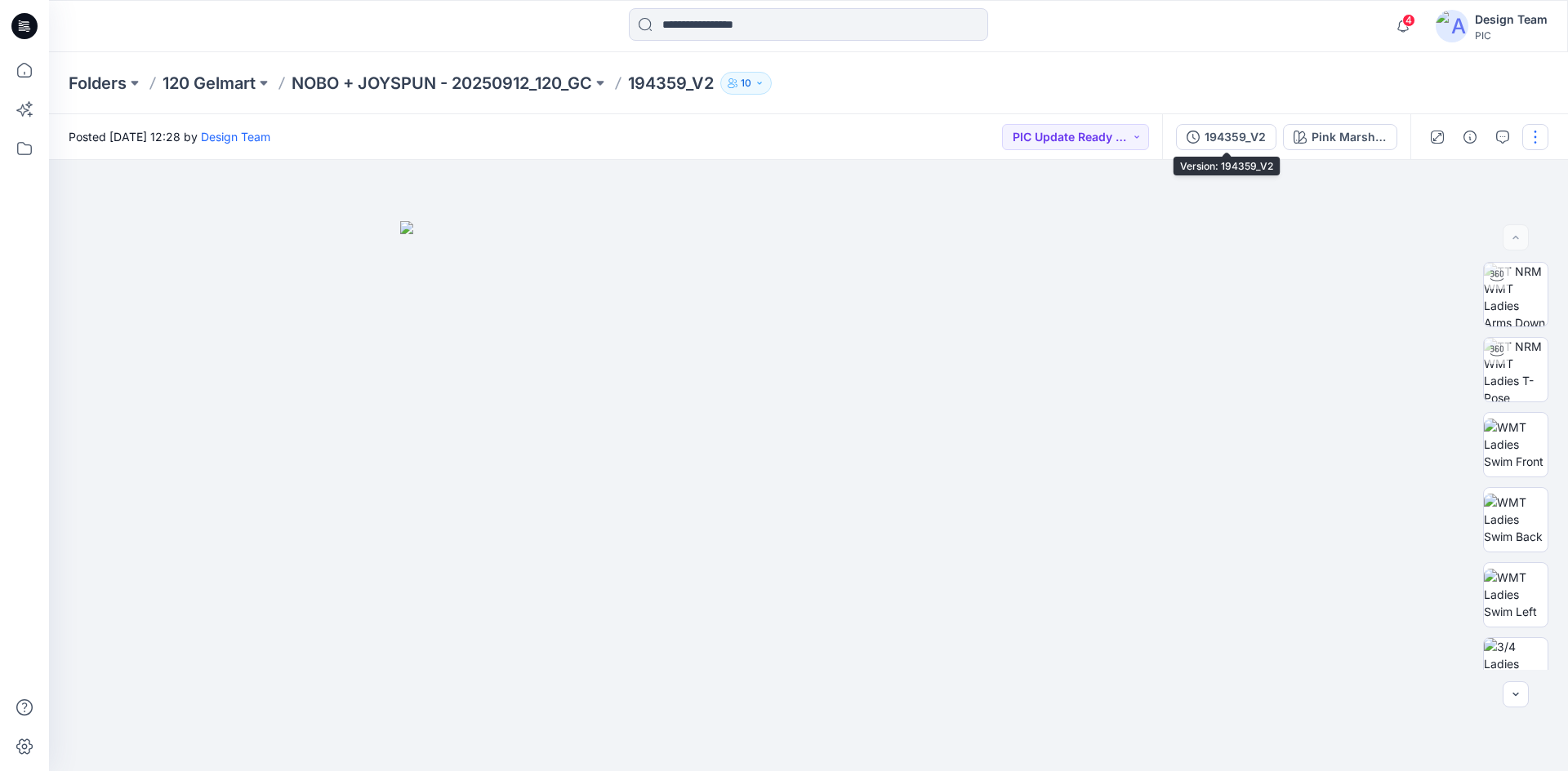
click at [1220, 129] on div "194359_V2" at bounding box center [1235, 137] width 61 height 18
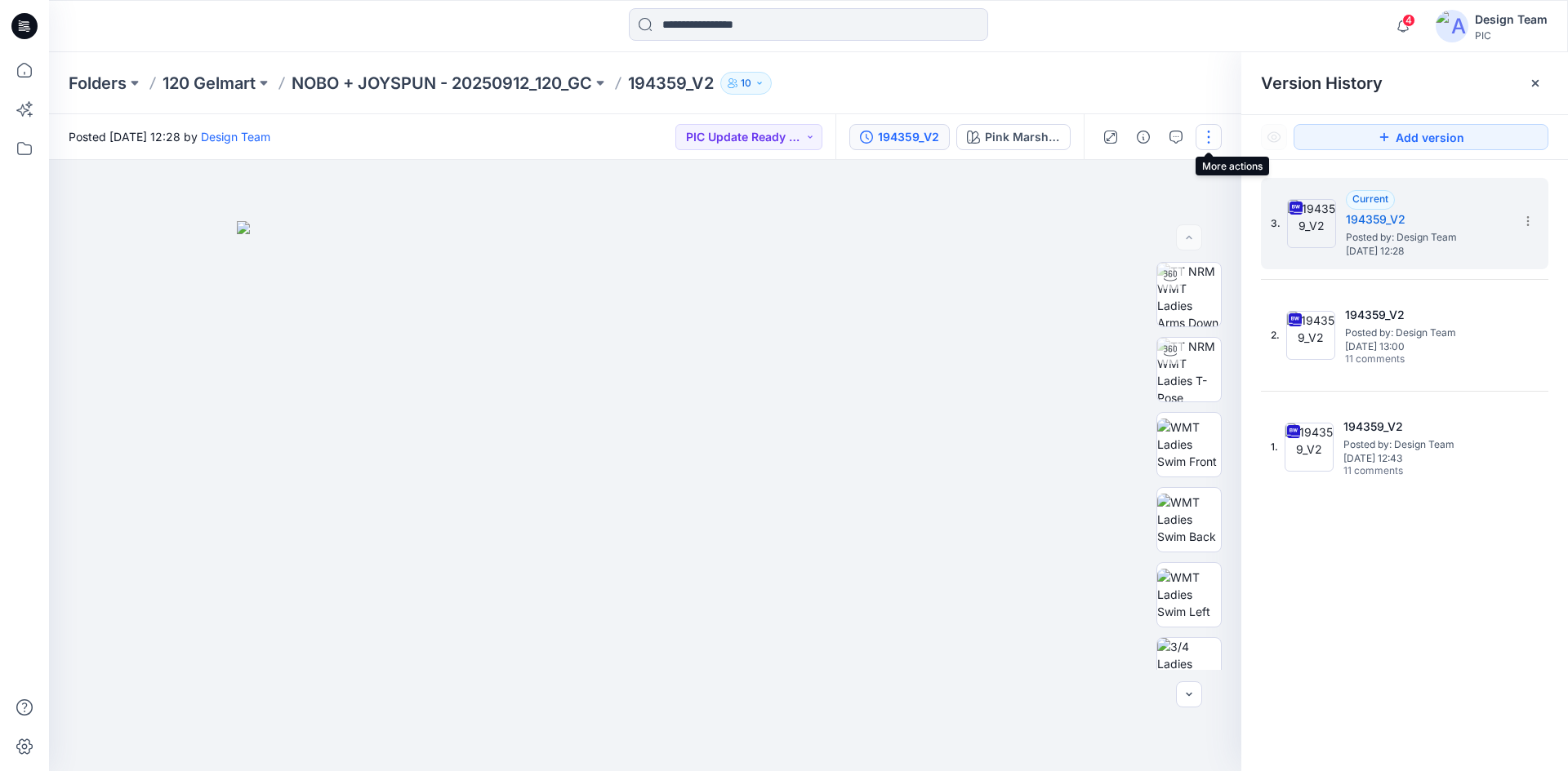
click at [1208, 137] on button "button" at bounding box center [1208, 137] width 26 height 26
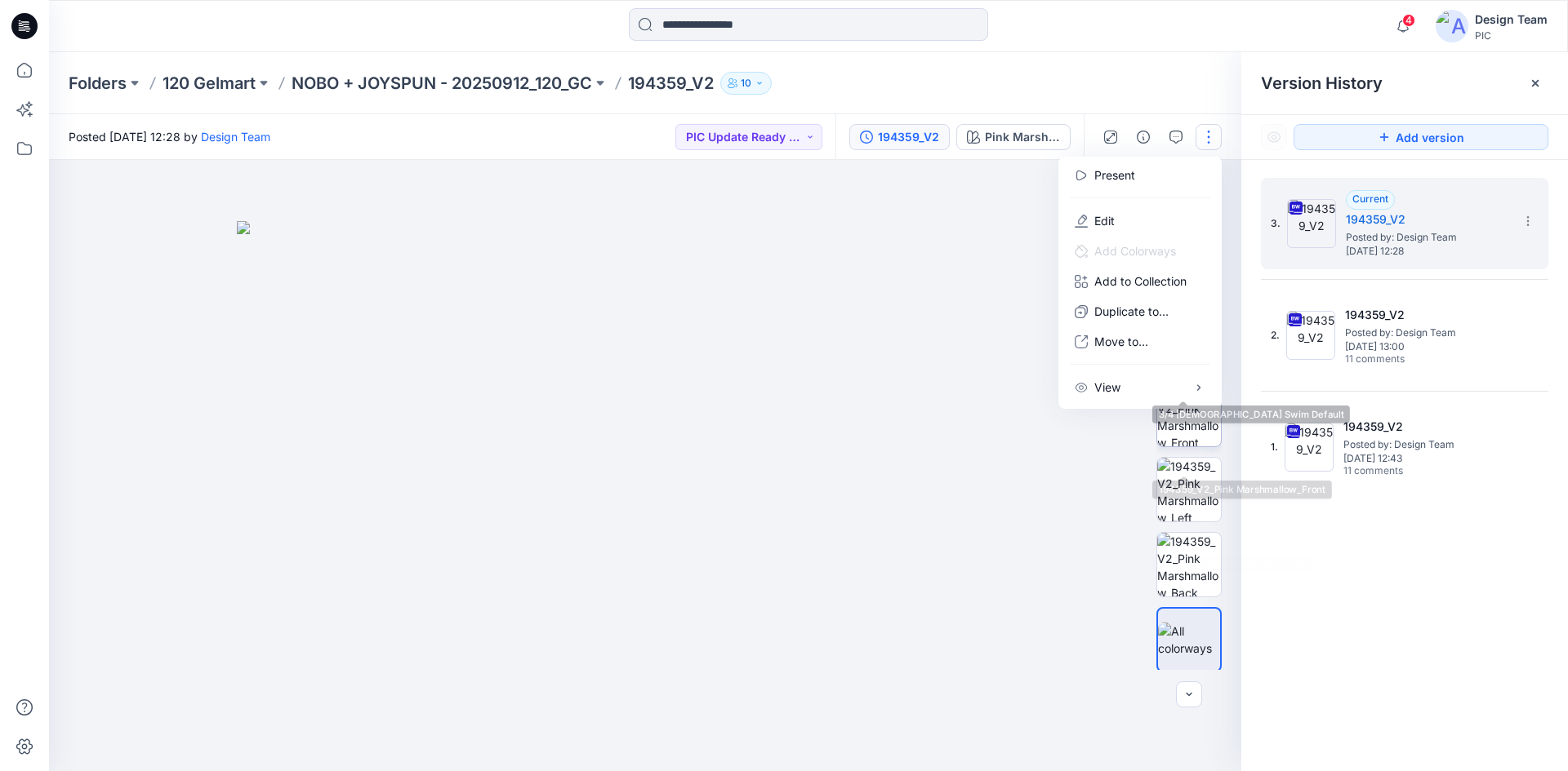
scroll to position [333, 0]
